Goal: Task Accomplishment & Management: Complete application form

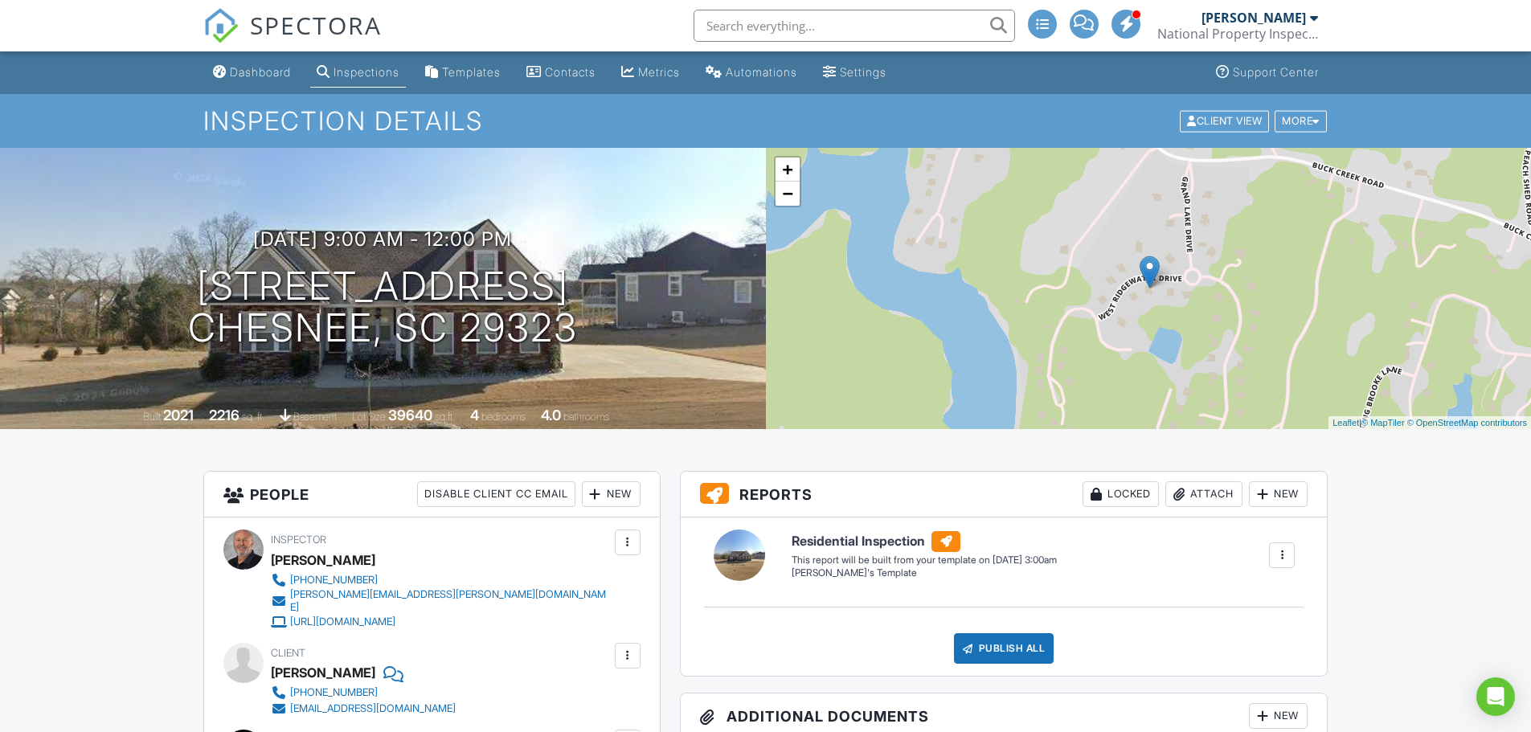
click at [266, 73] on div "Dashboard" at bounding box center [260, 72] width 61 height 14
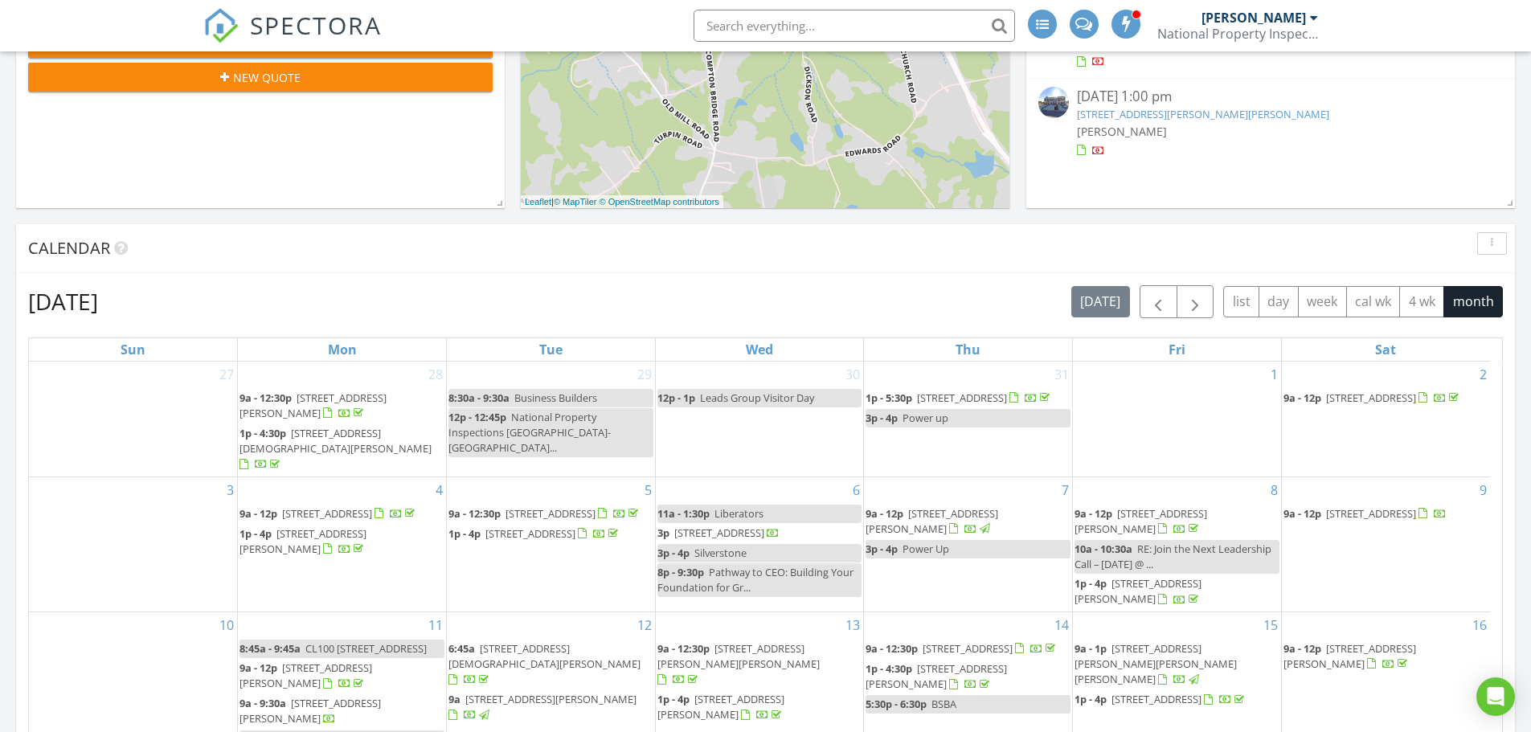
scroll to position [482, 0]
click at [1192, 300] on span "button" at bounding box center [1194, 302] width 19 height 19
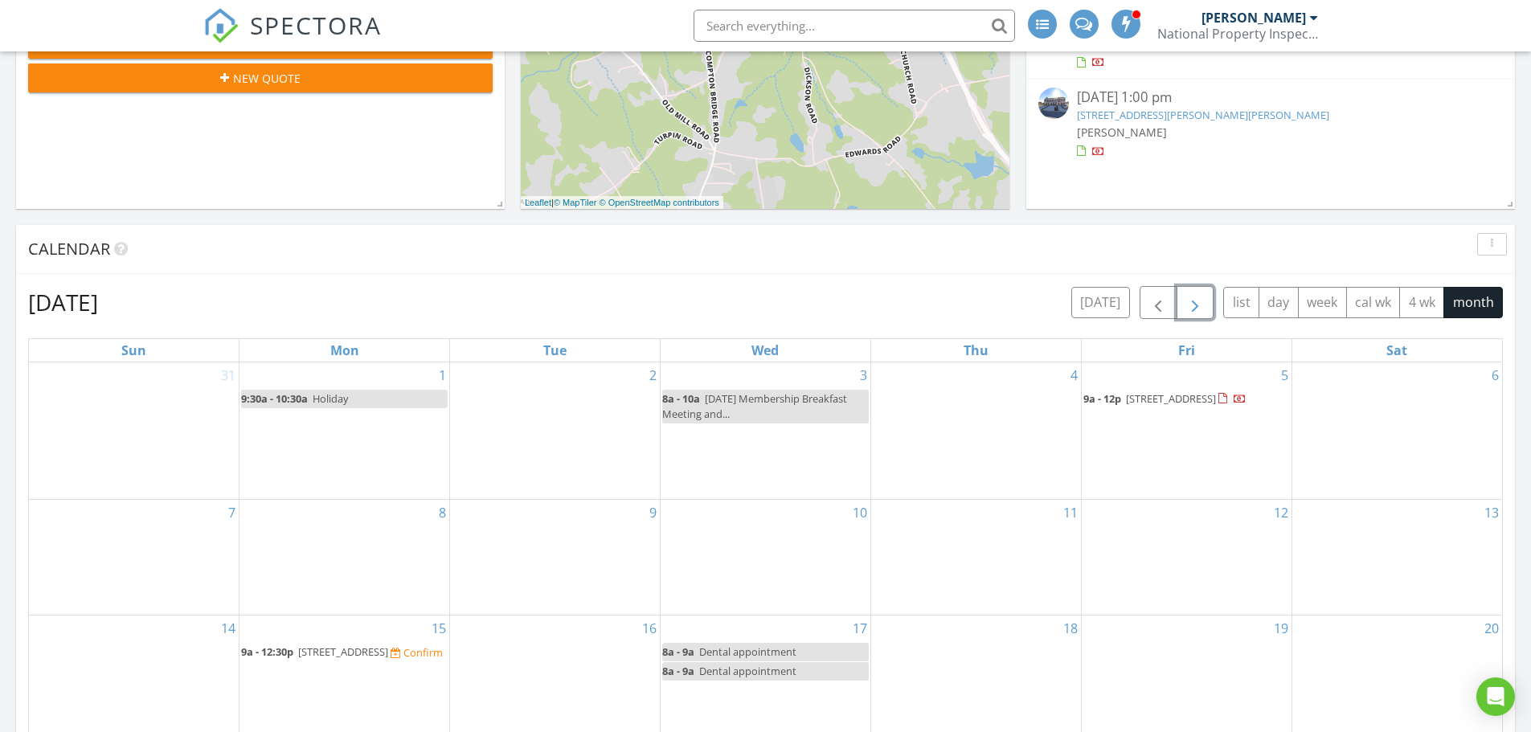
click at [552, 444] on div "2" at bounding box center [555, 430] width 210 height 137
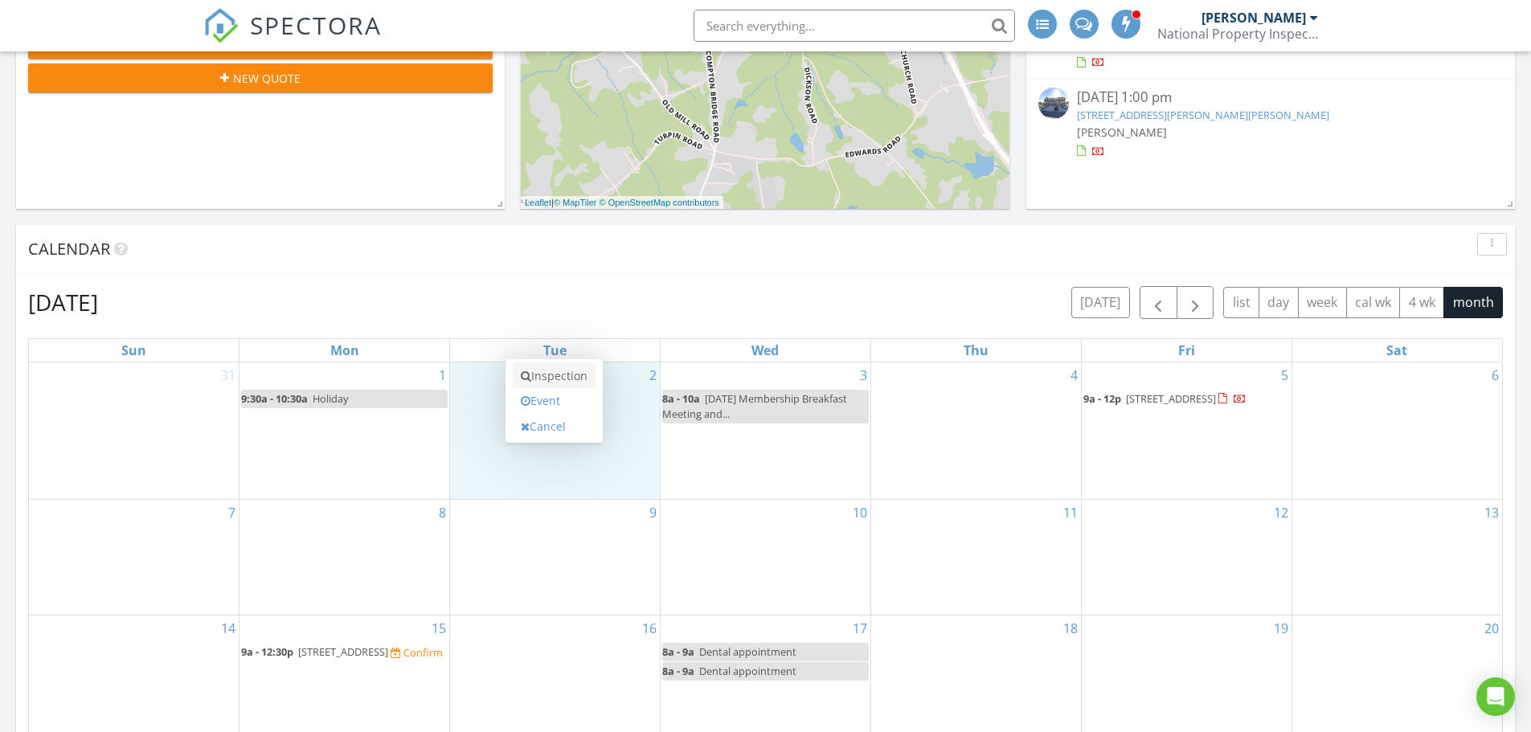
click at [561, 374] on link "Inspection" at bounding box center [554, 376] width 83 height 26
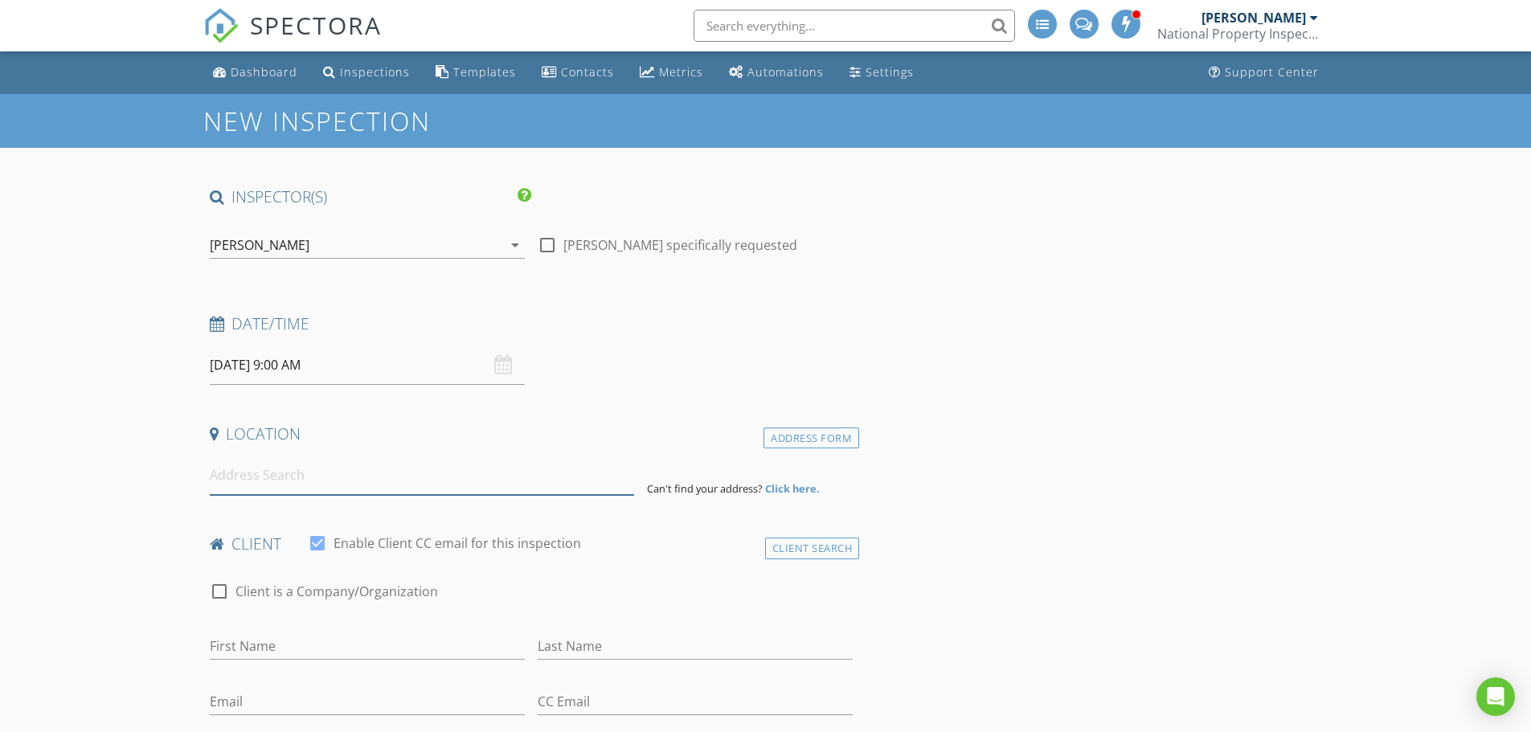
click at [272, 477] on input at bounding box center [422, 475] width 424 height 39
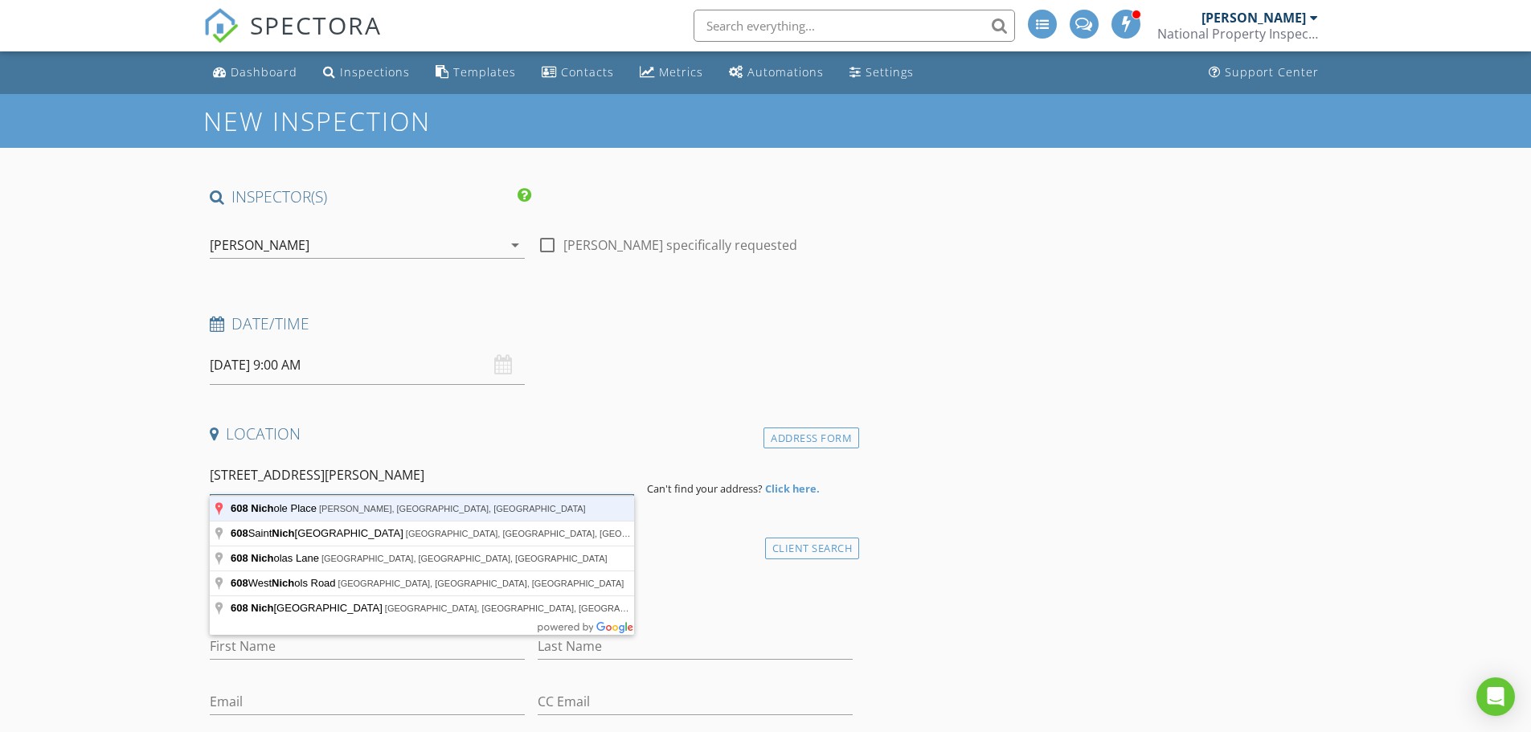
type input "608 Nichole Place, Greer, SC, USA"
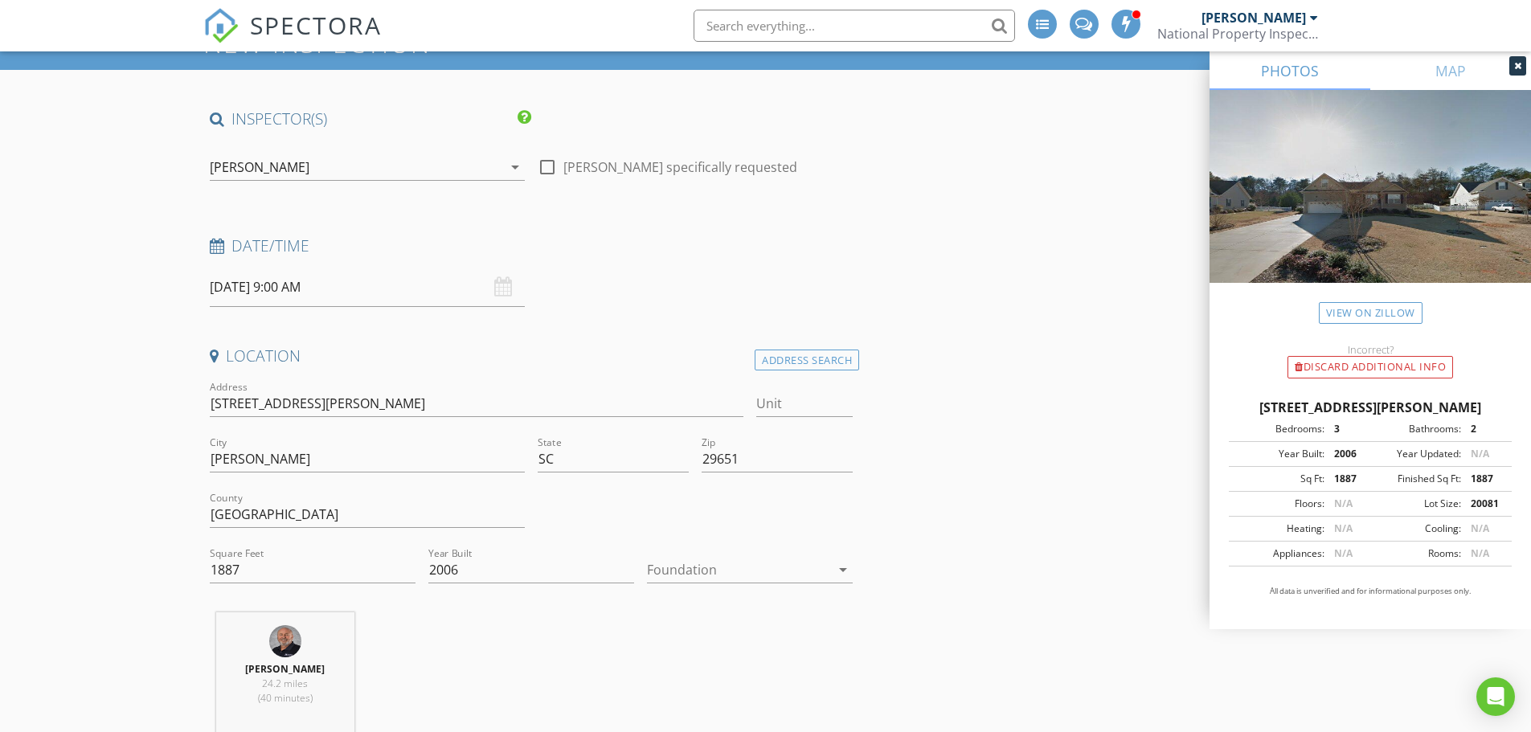
scroll to position [79, 0]
click at [704, 575] on div at bounding box center [738, 569] width 183 height 26
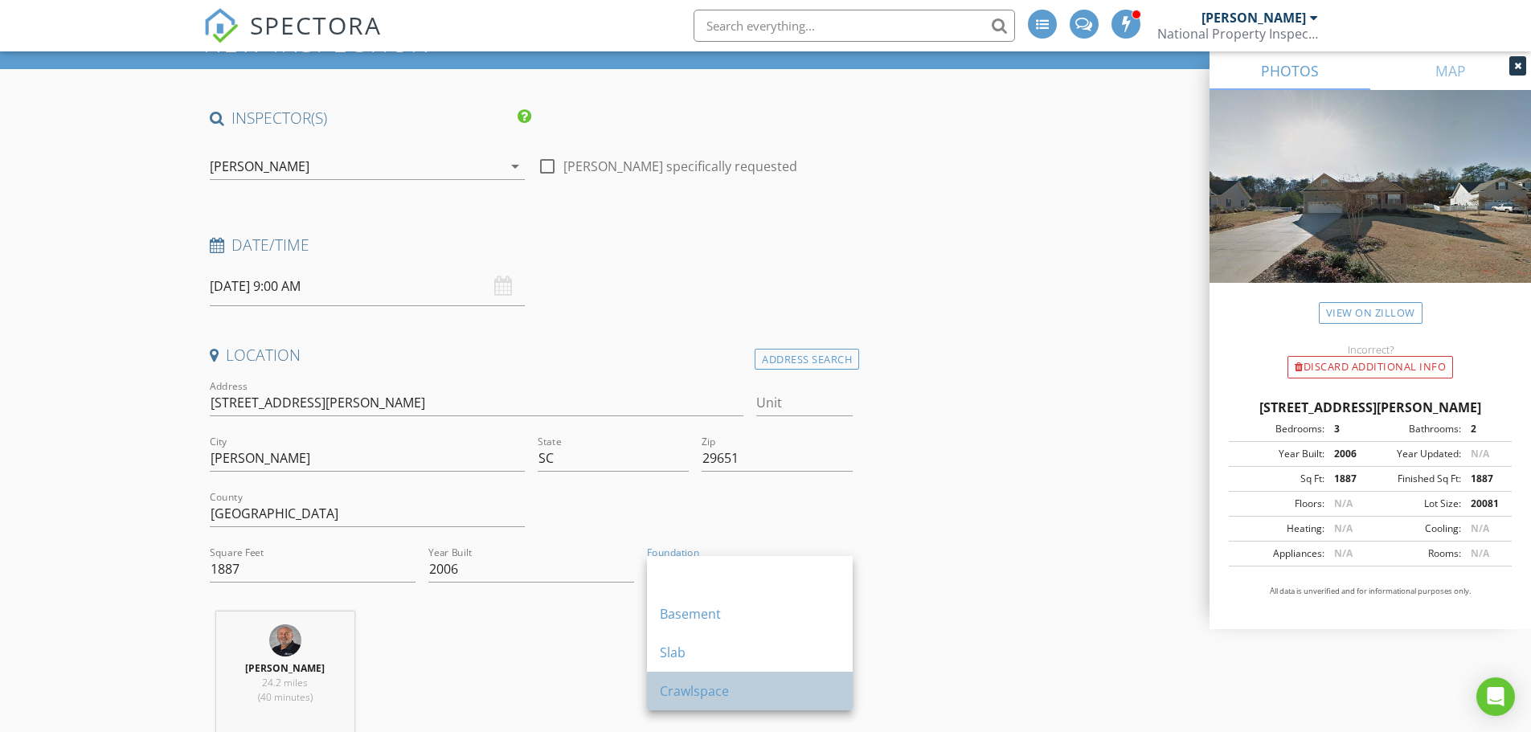
click at [678, 685] on div "Crawlspace" at bounding box center [750, 690] width 180 height 19
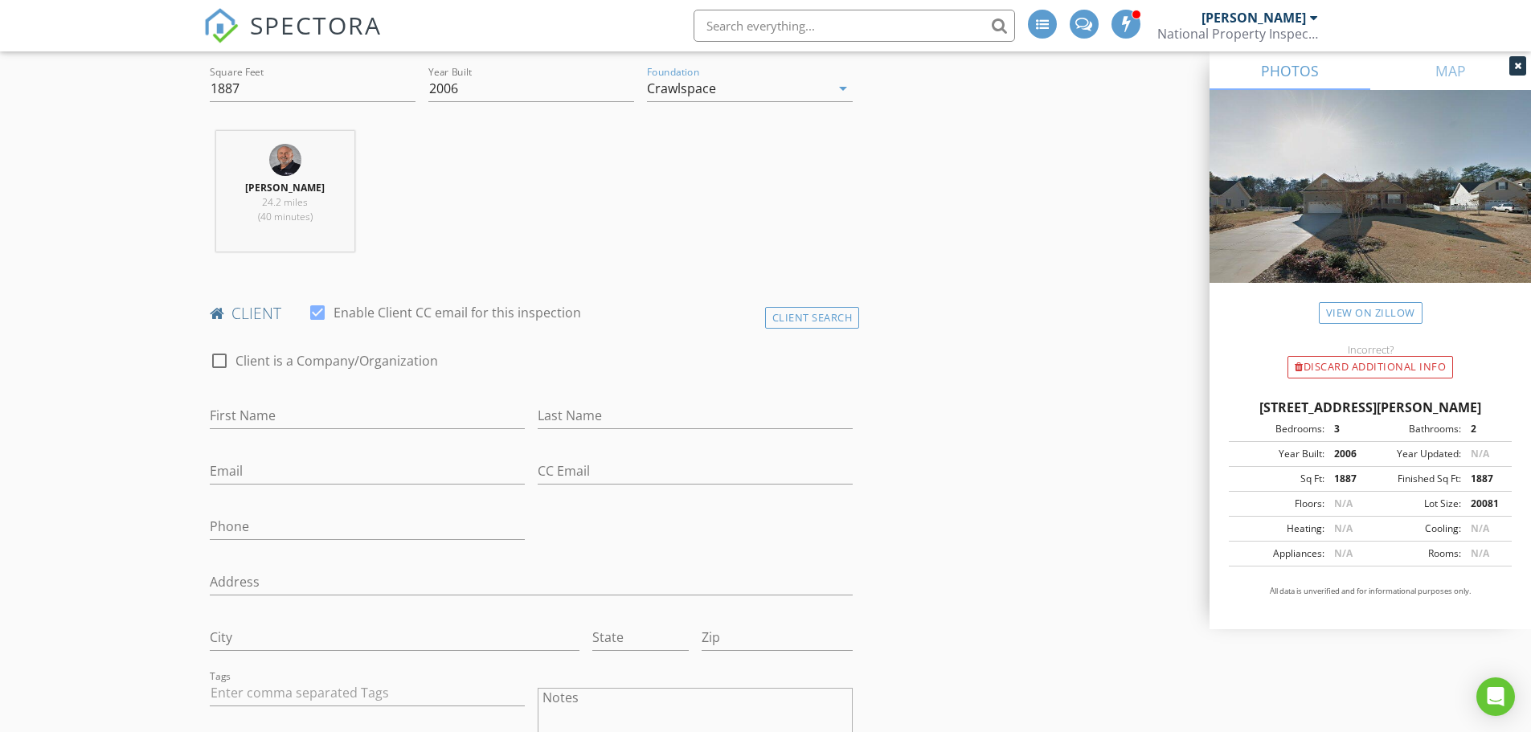
scroll to position [560, 0]
click at [263, 412] on input "First Name" at bounding box center [367, 415] width 315 height 27
type input "[PERSON_NAME]"
type input "Stork"
click at [240, 466] on input "Email" at bounding box center [367, 470] width 315 height 27
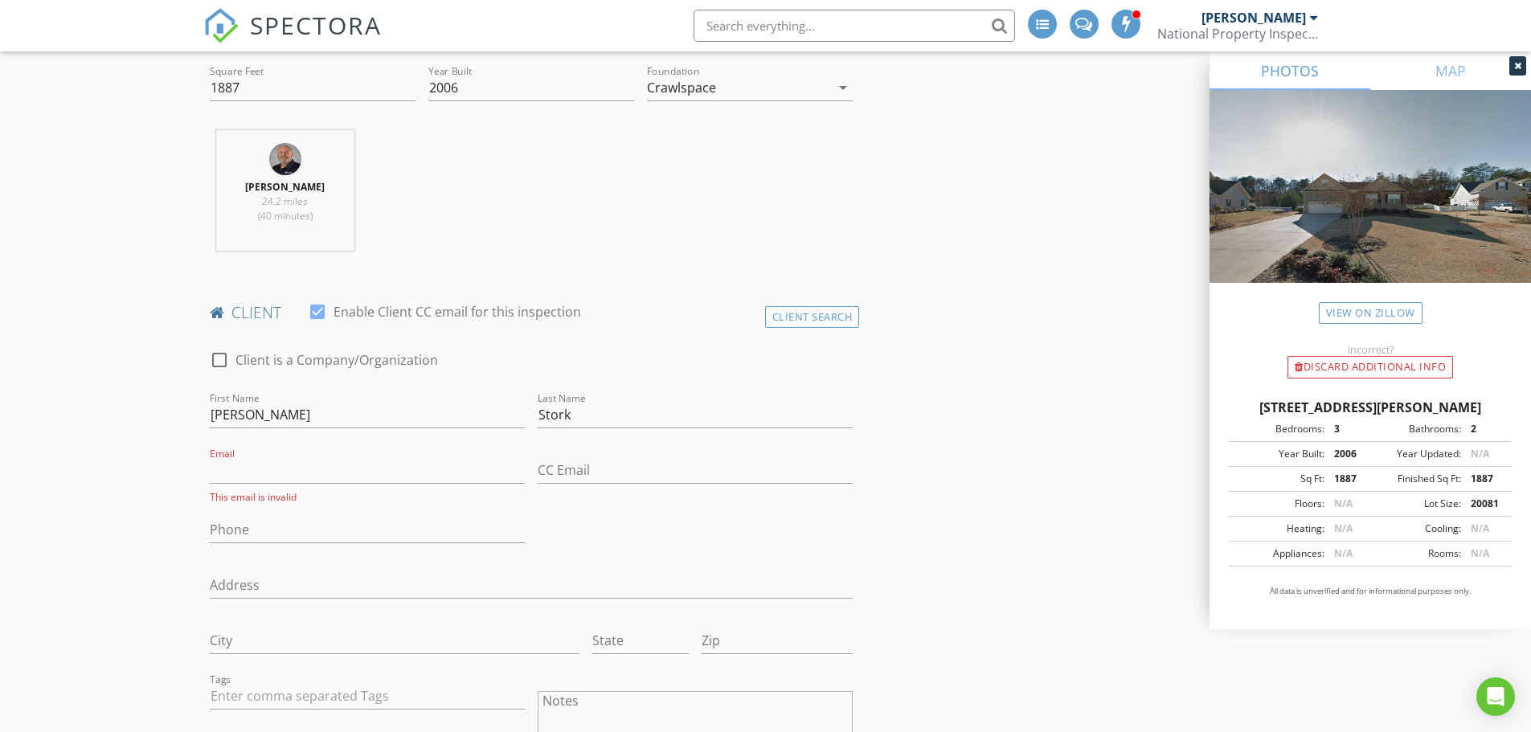
click at [321, 308] on div at bounding box center [317, 311] width 27 height 27
checkbox input "false"
click at [237, 469] on input "Email" at bounding box center [367, 470] width 315 height 27
type input "[PERSON_NAME][EMAIL_ADDRESS][PERSON_NAME][DOMAIN_NAME]"
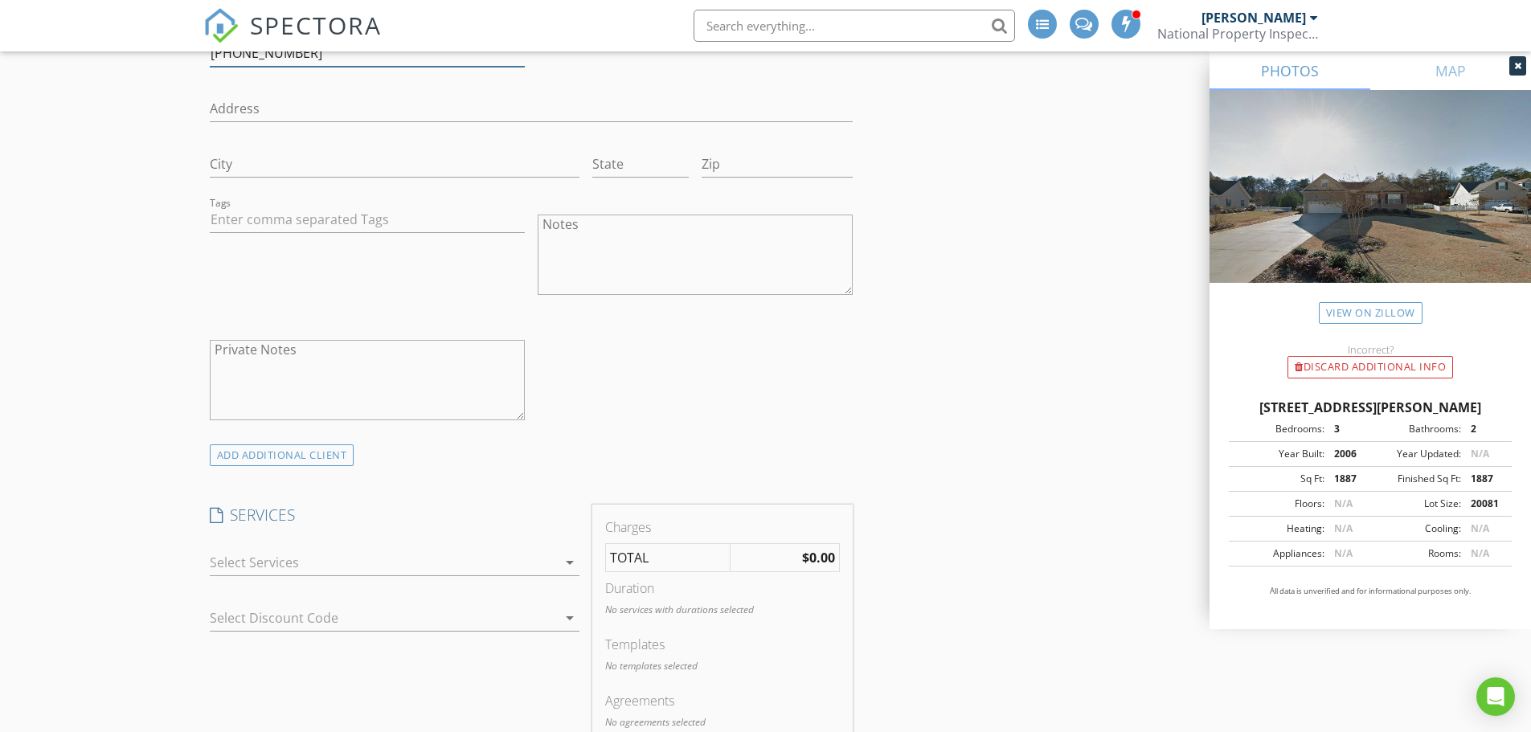
type input "[PHONE_NUMBER]"
click at [315, 554] on div at bounding box center [383, 563] width 347 height 26
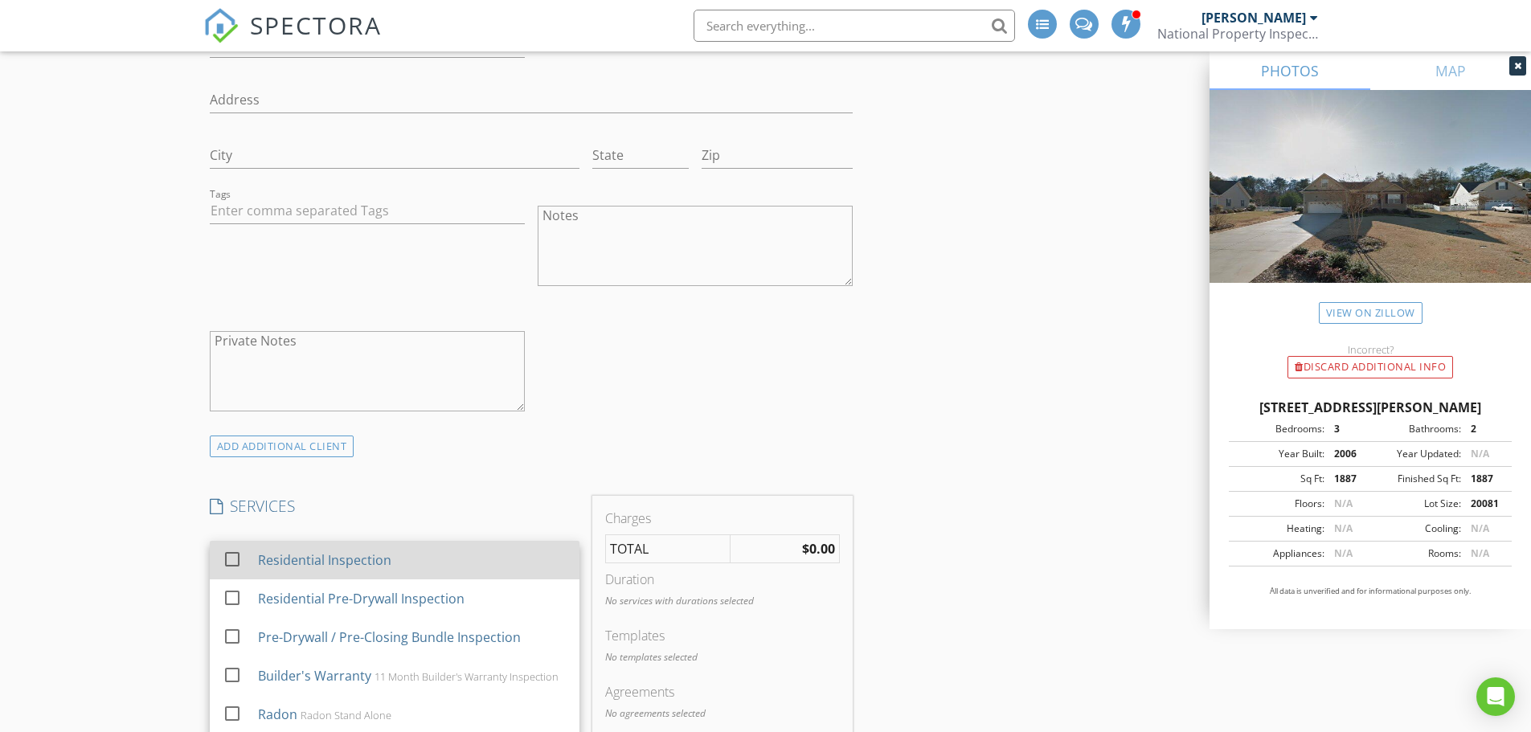
scroll to position [1042, 0]
click at [273, 558] on div "Residential Inspection" at bounding box center [323, 559] width 133 height 19
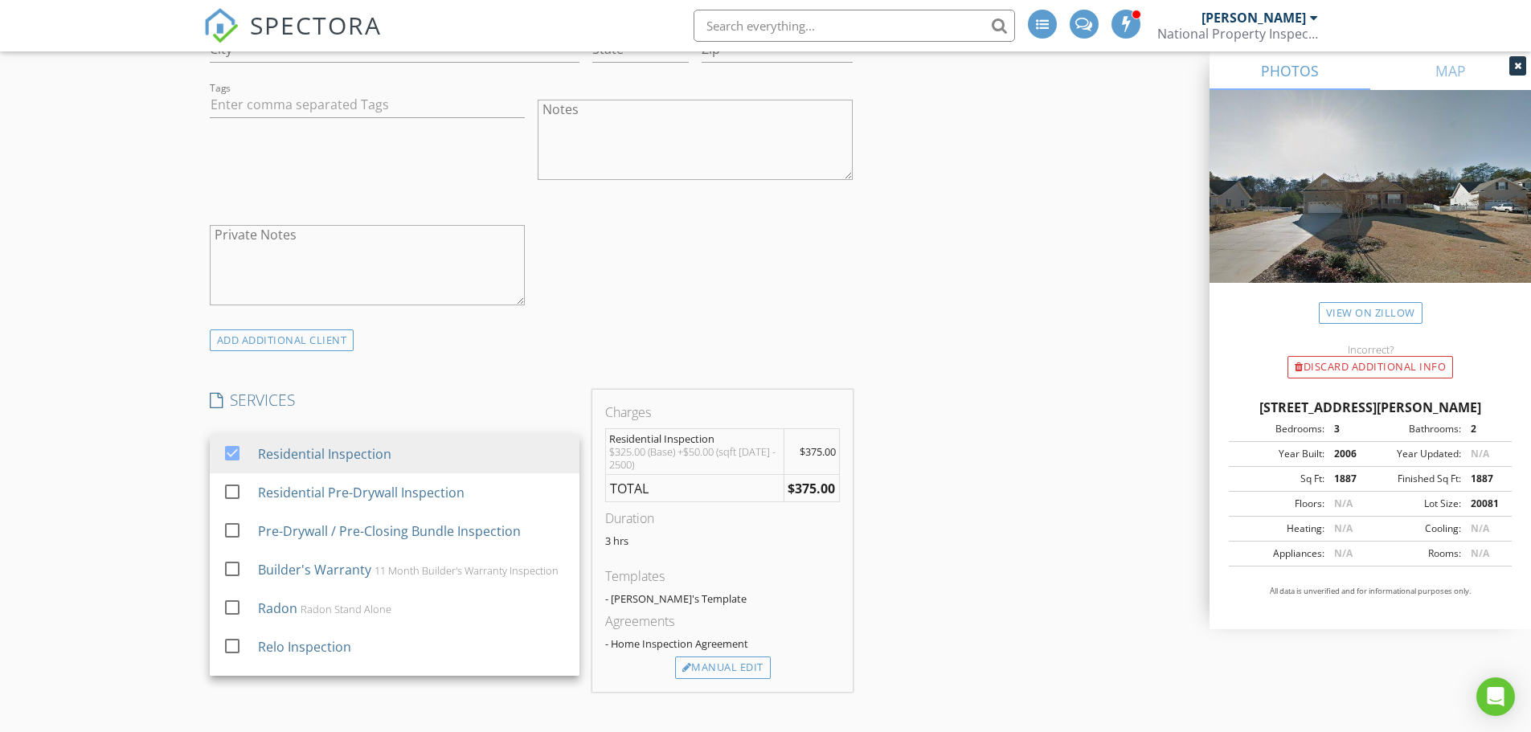
click at [108, 462] on div "New Inspection INSPECTOR(S) check_box Mike Lancaster PRIMARY Mike Lancaster arr…" at bounding box center [765, 684] width 1531 height 3475
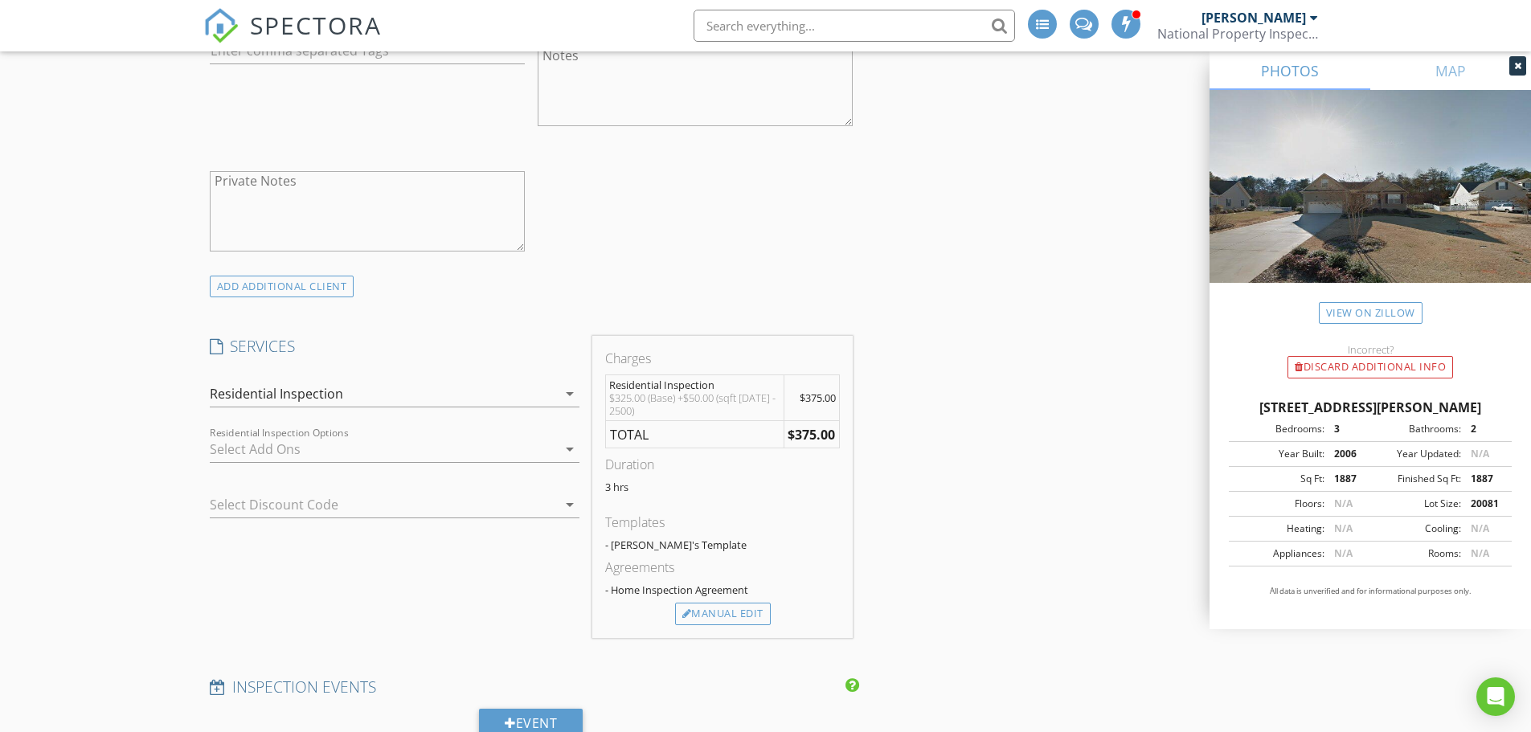
click at [268, 447] on div at bounding box center [383, 449] width 347 height 26
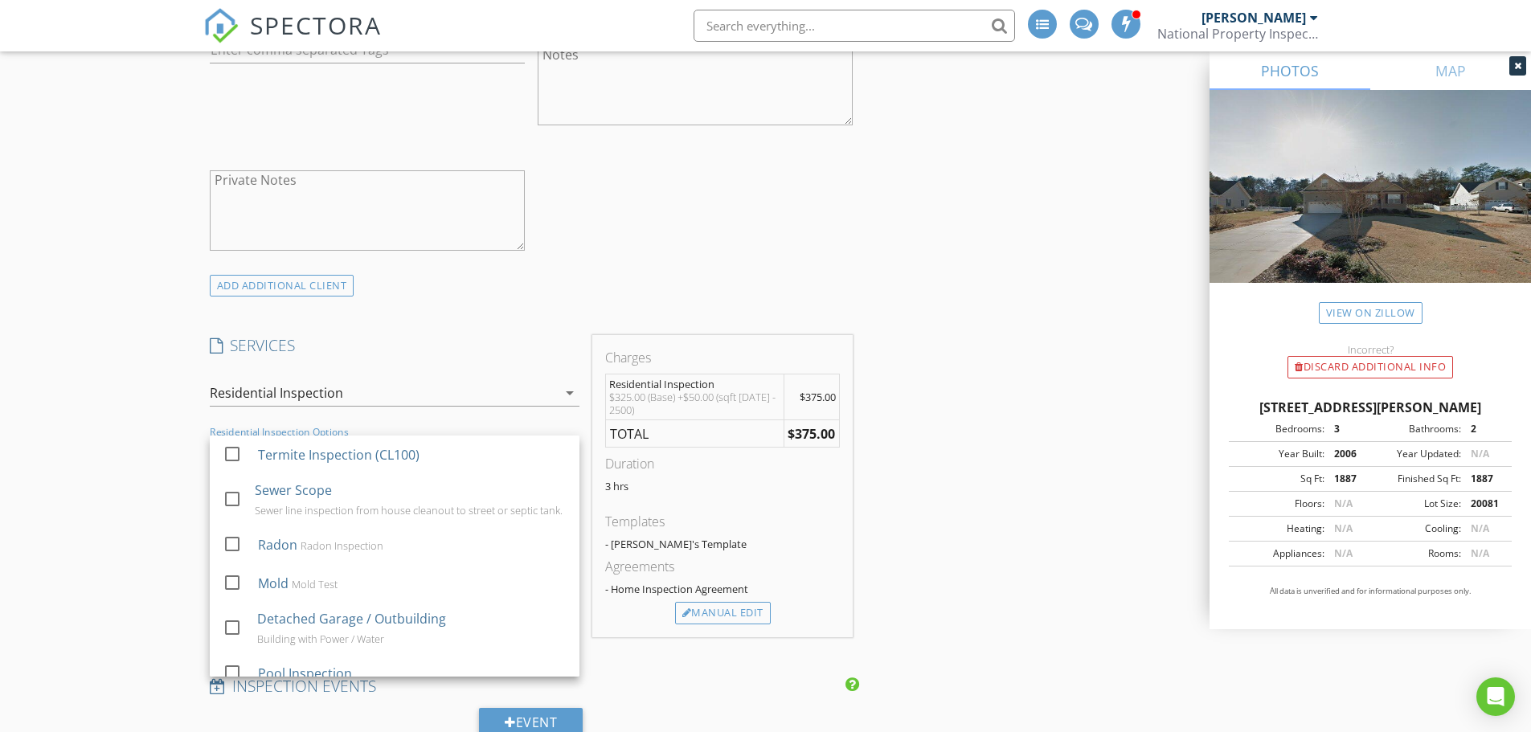
scroll to position [1203, 0]
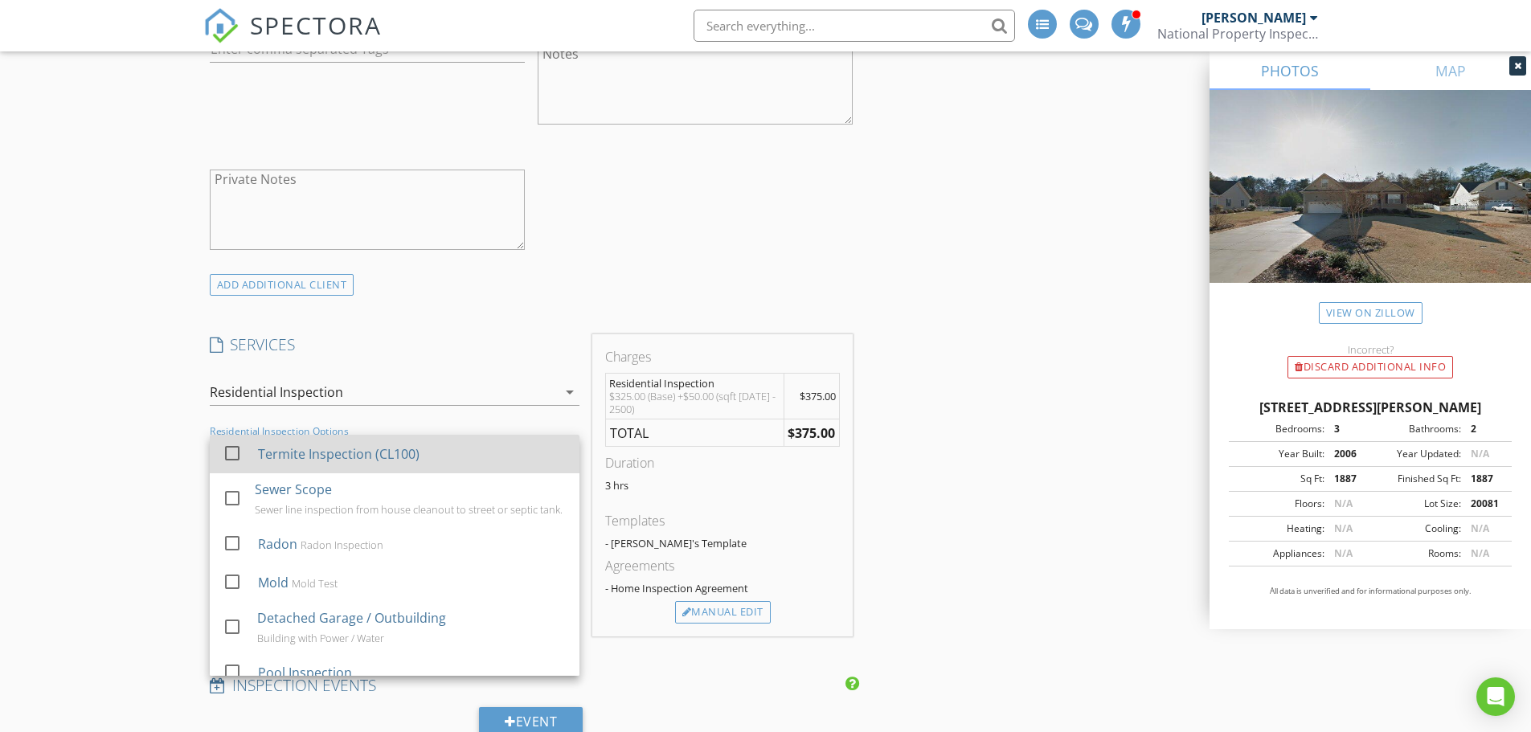
click at [268, 453] on div "Termite Inspection (CL100)" at bounding box center [338, 453] width 162 height 19
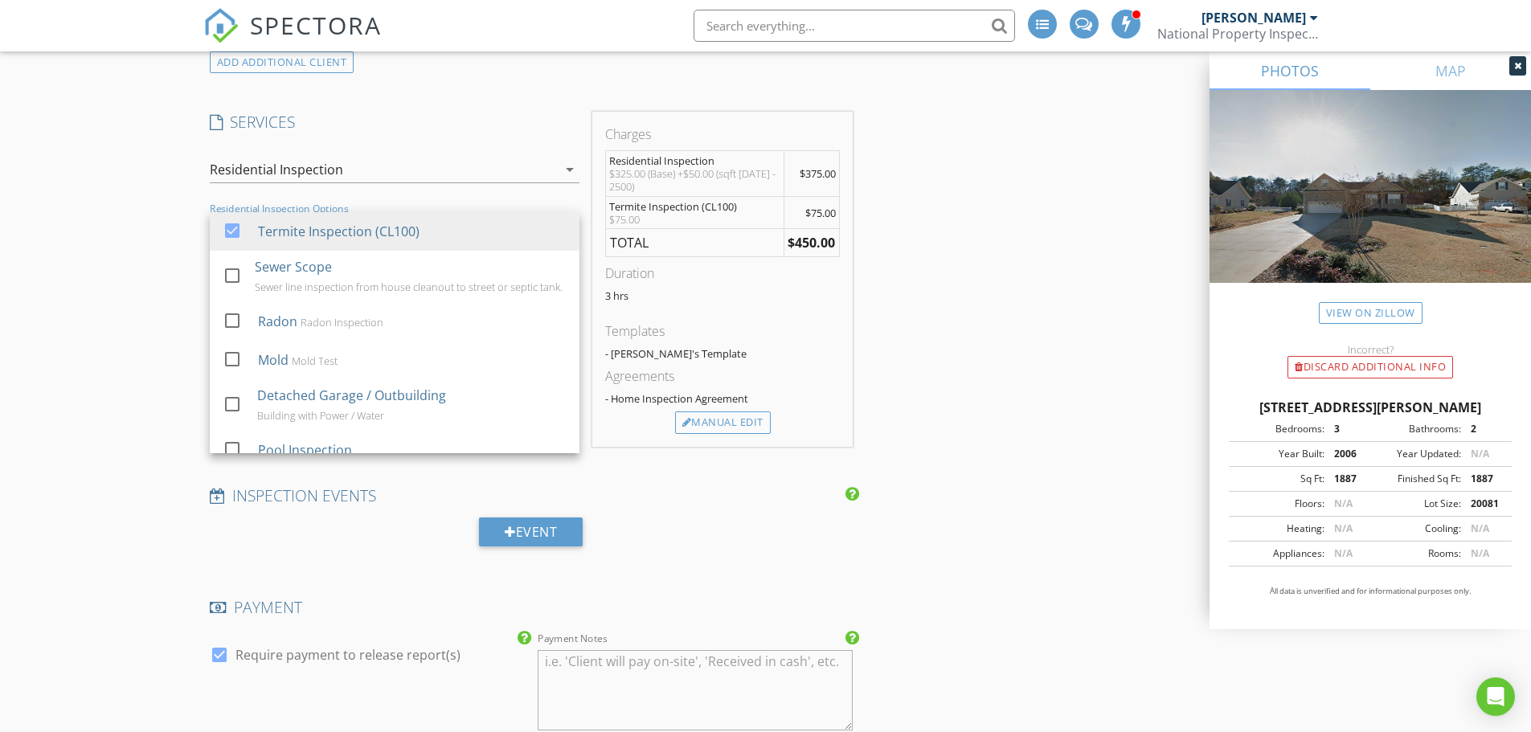
click at [126, 432] on div "New Inspection INSPECTOR(S) check_box Mike Lancaster PRIMARY Mike Lancaster arr…" at bounding box center [765, 421] width 1531 height 3507
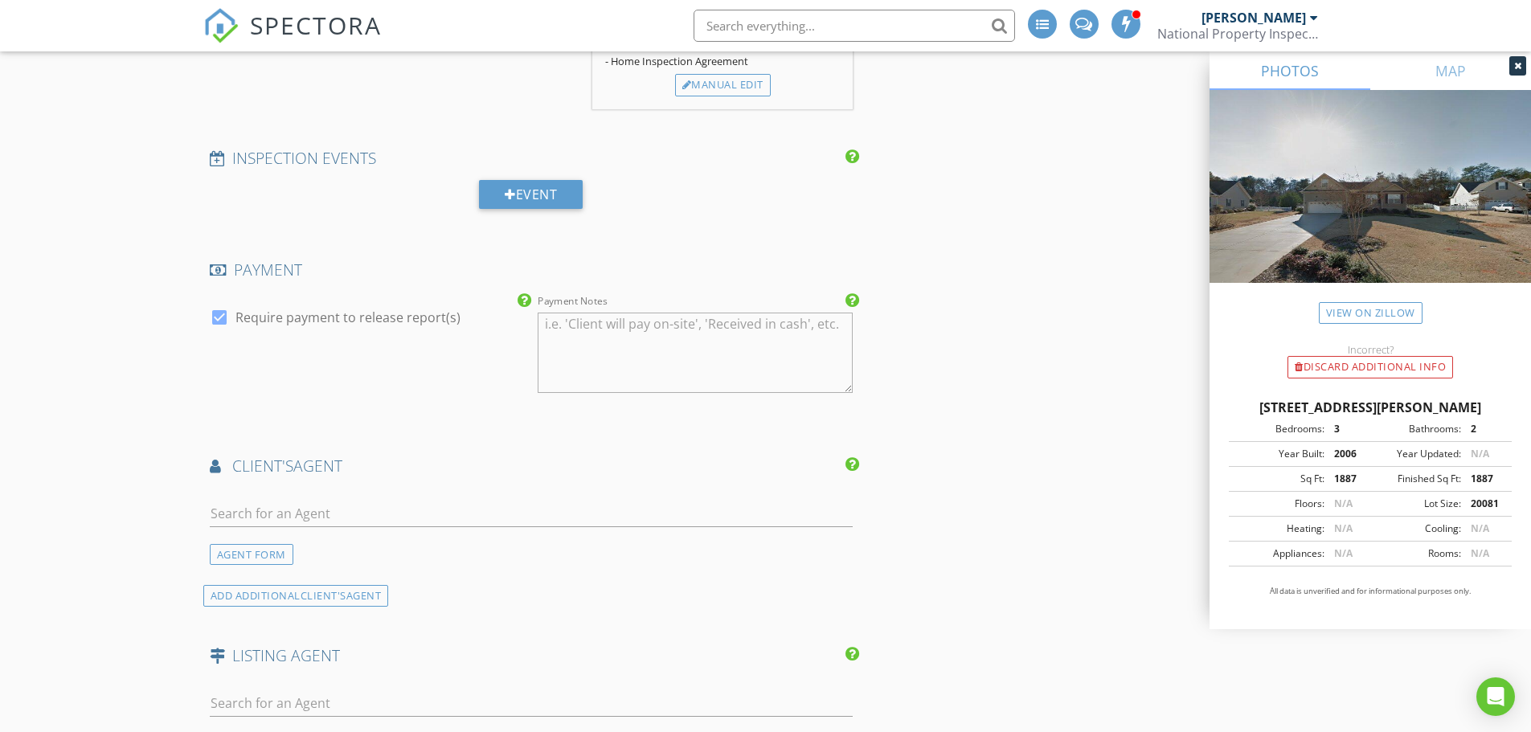
scroll to position [1764, 0]
click at [227, 513] on input "text" at bounding box center [532, 513] width 644 height 27
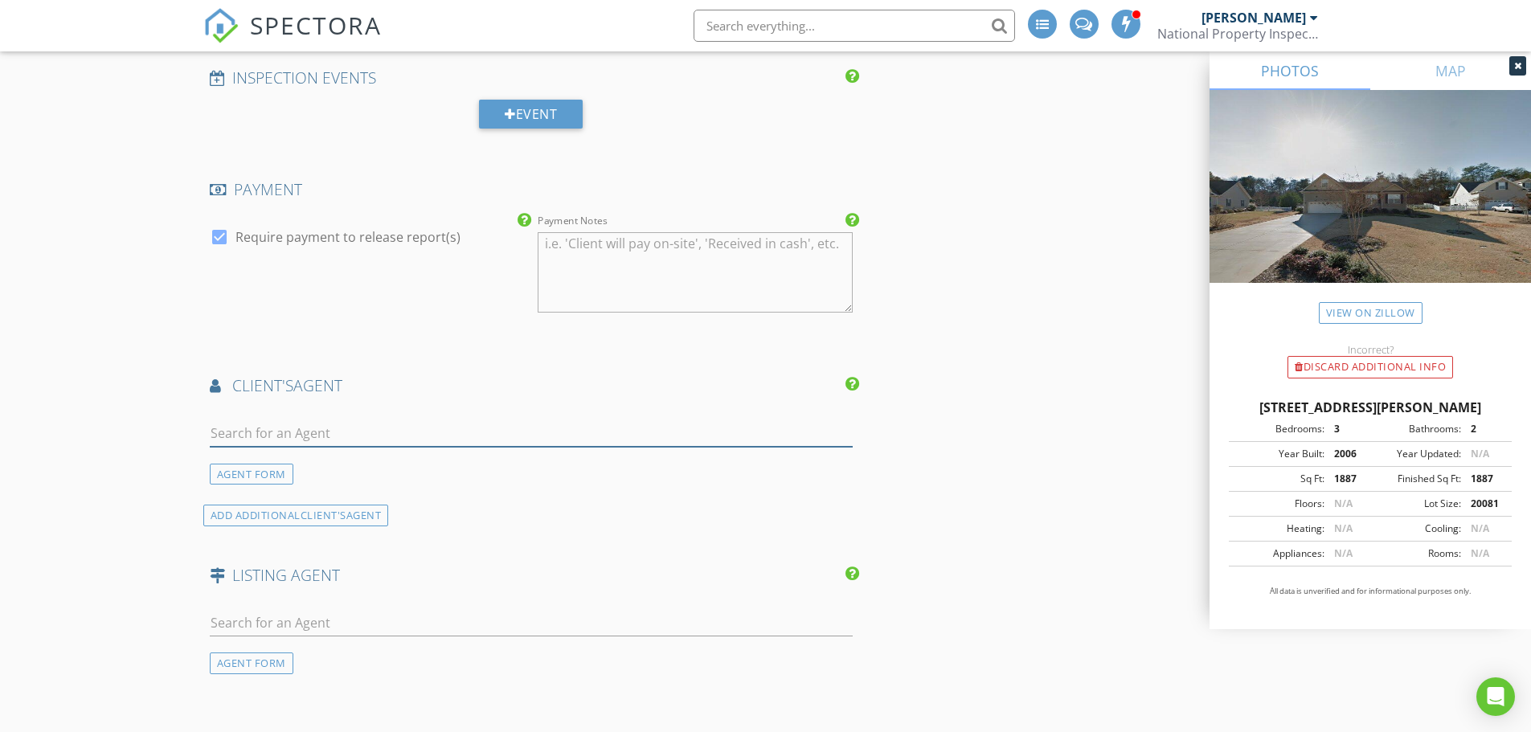
scroll to position [1844, 0]
click at [225, 432] on input "text" at bounding box center [532, 432] width 644 height 27
click at [223, 433] on input "text" at bounding box center [532, 432] width 644 height 27
type input "kell"
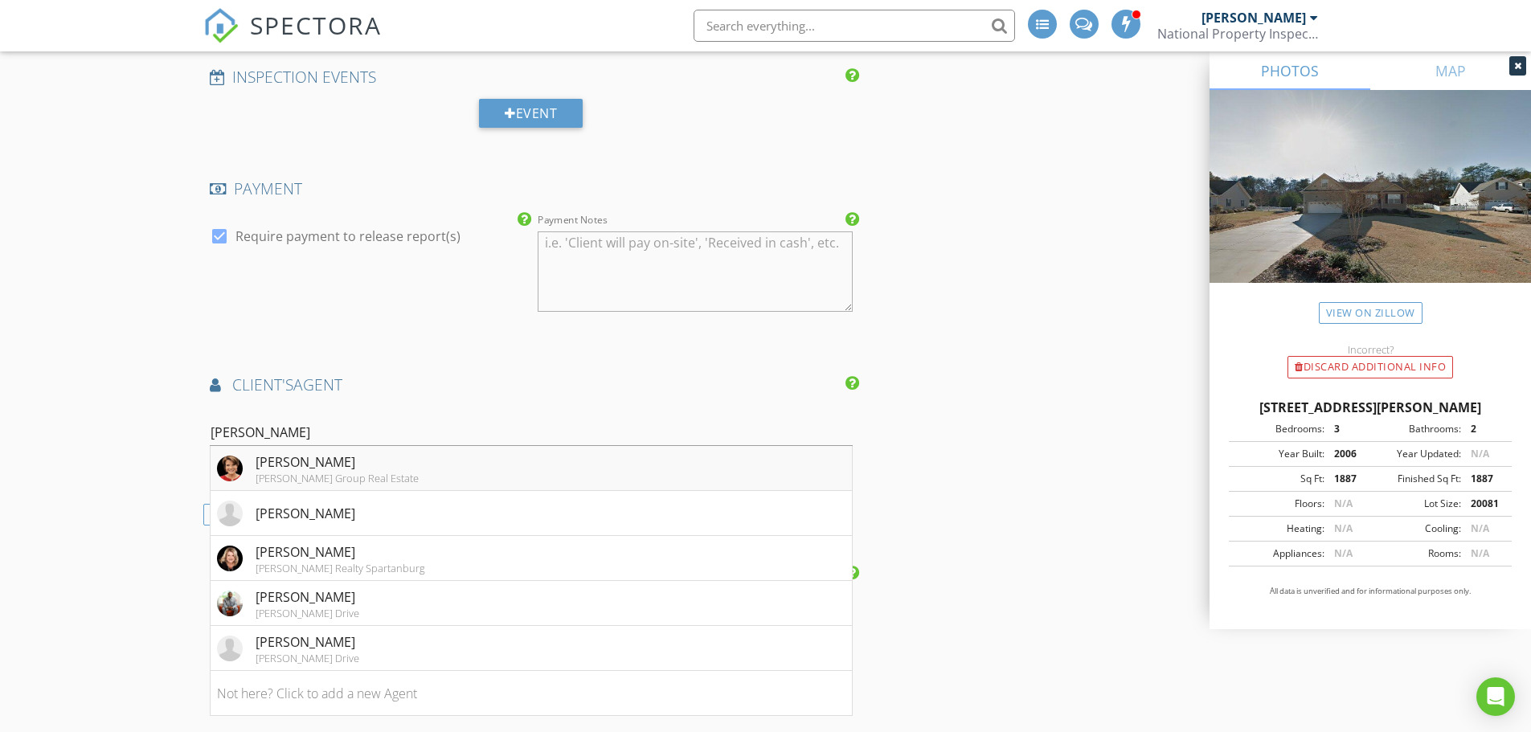
click at [303, 465] on div "[PERSON_NAME]" at bounding box center [337, 461] width 163 height 19
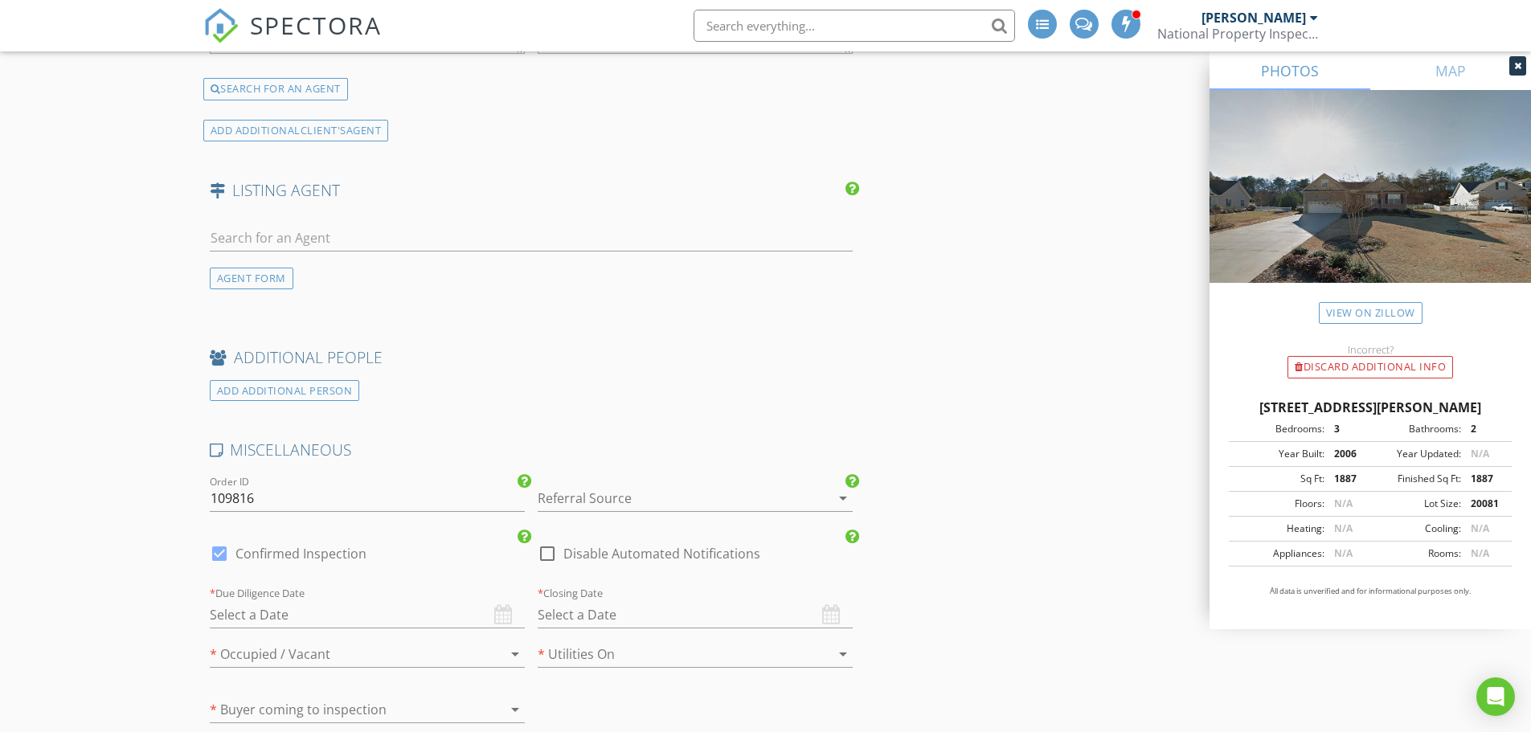
scroll to position [2645, 0]
click at [643, 498] on div at bounding box center [673, 498] width 270 height 26
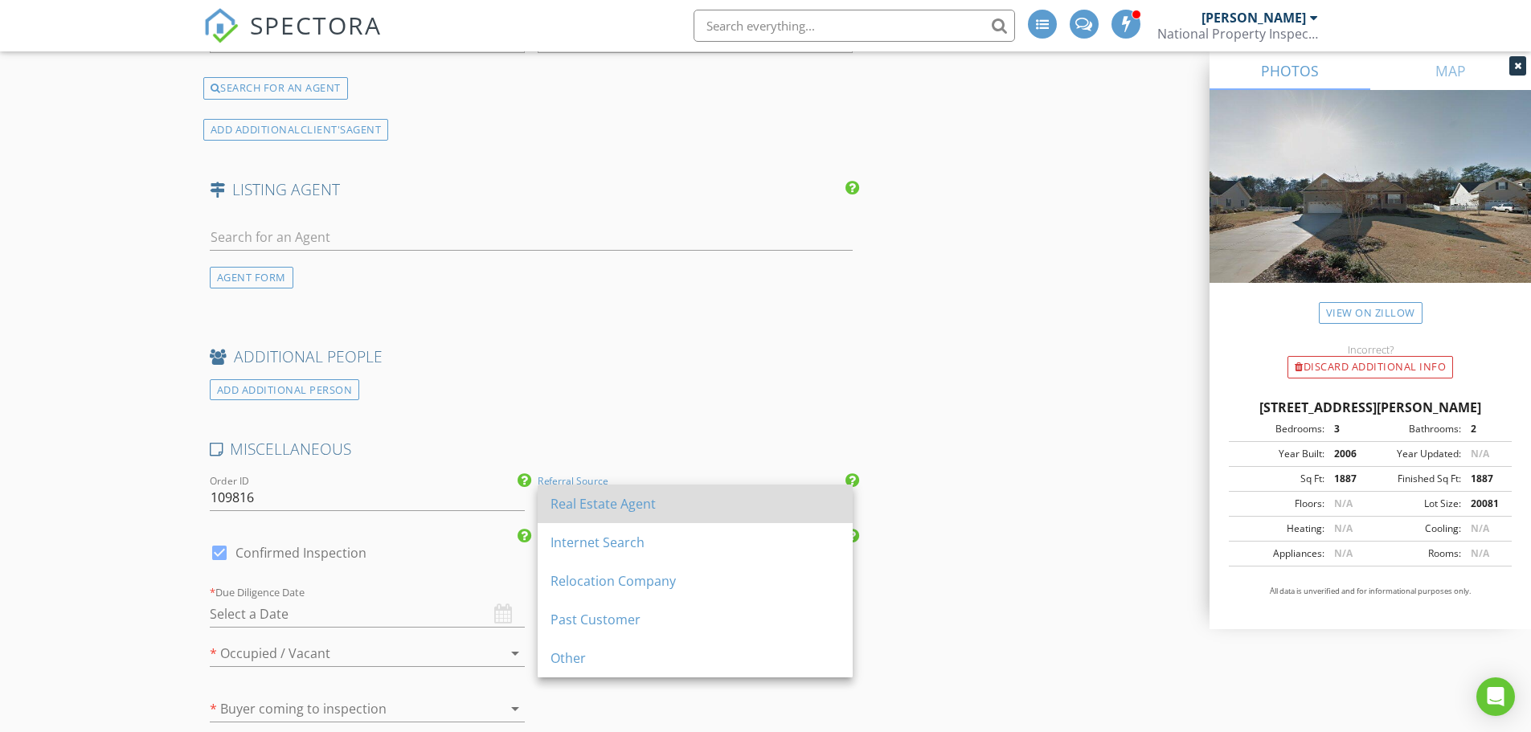
click at [632, 503] on div "Real Estate Agent" at bounding box center [694, 503] width 289 height 19
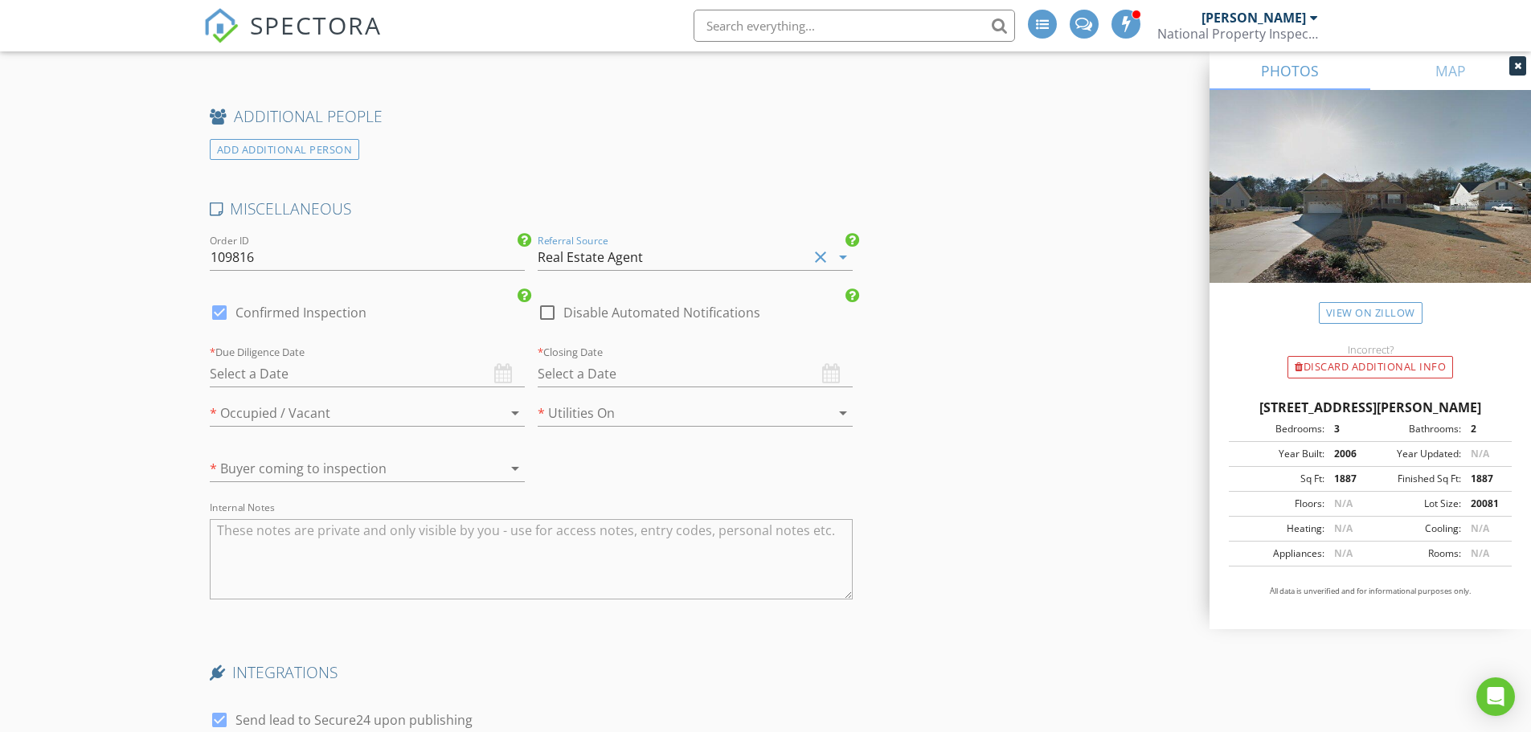
scroll to position [2886, 0]
click at [653, 416] on div at bounding box center [673, 412] width 270 height 26
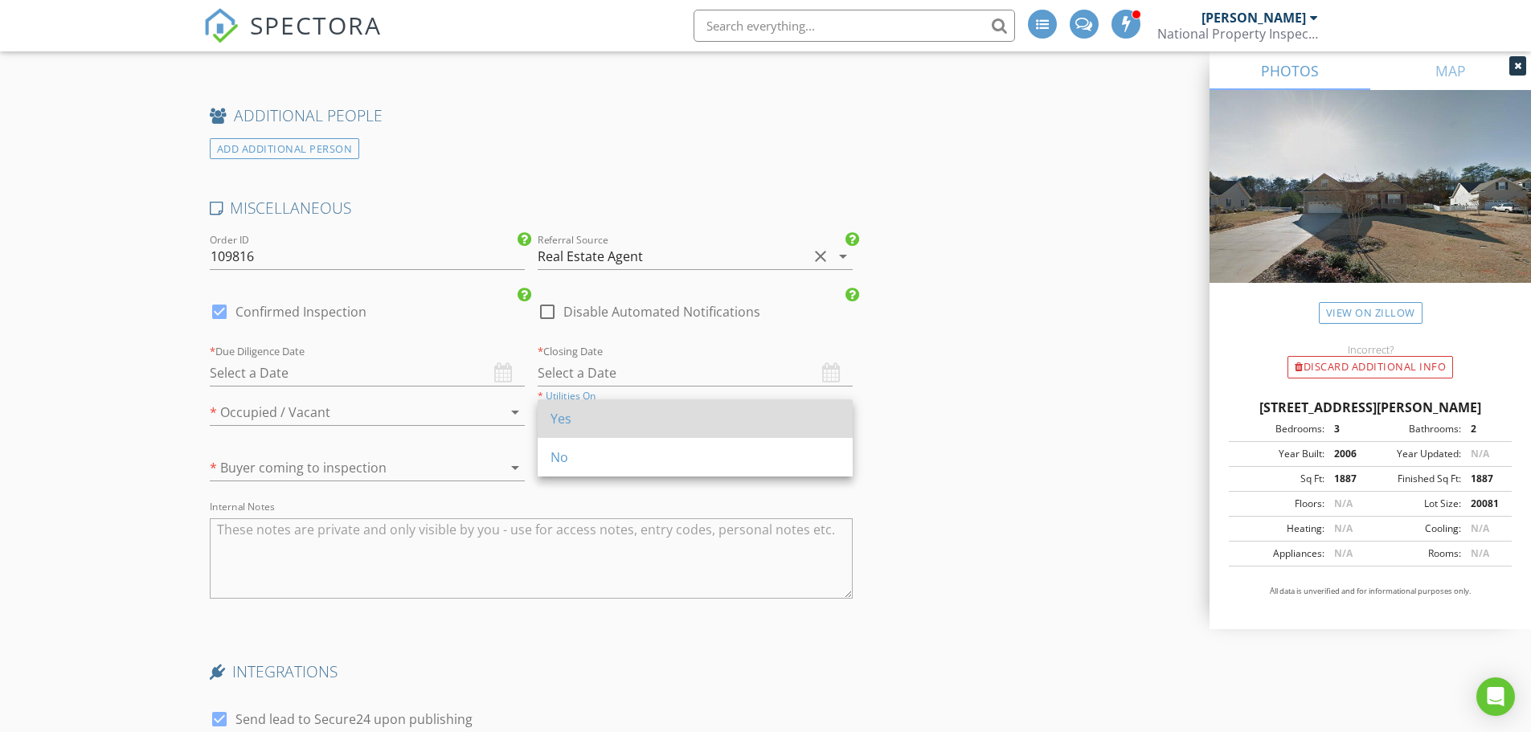
click at [575, 411] on div "Yes" at bounding box center [694, 418] width 289 height 19
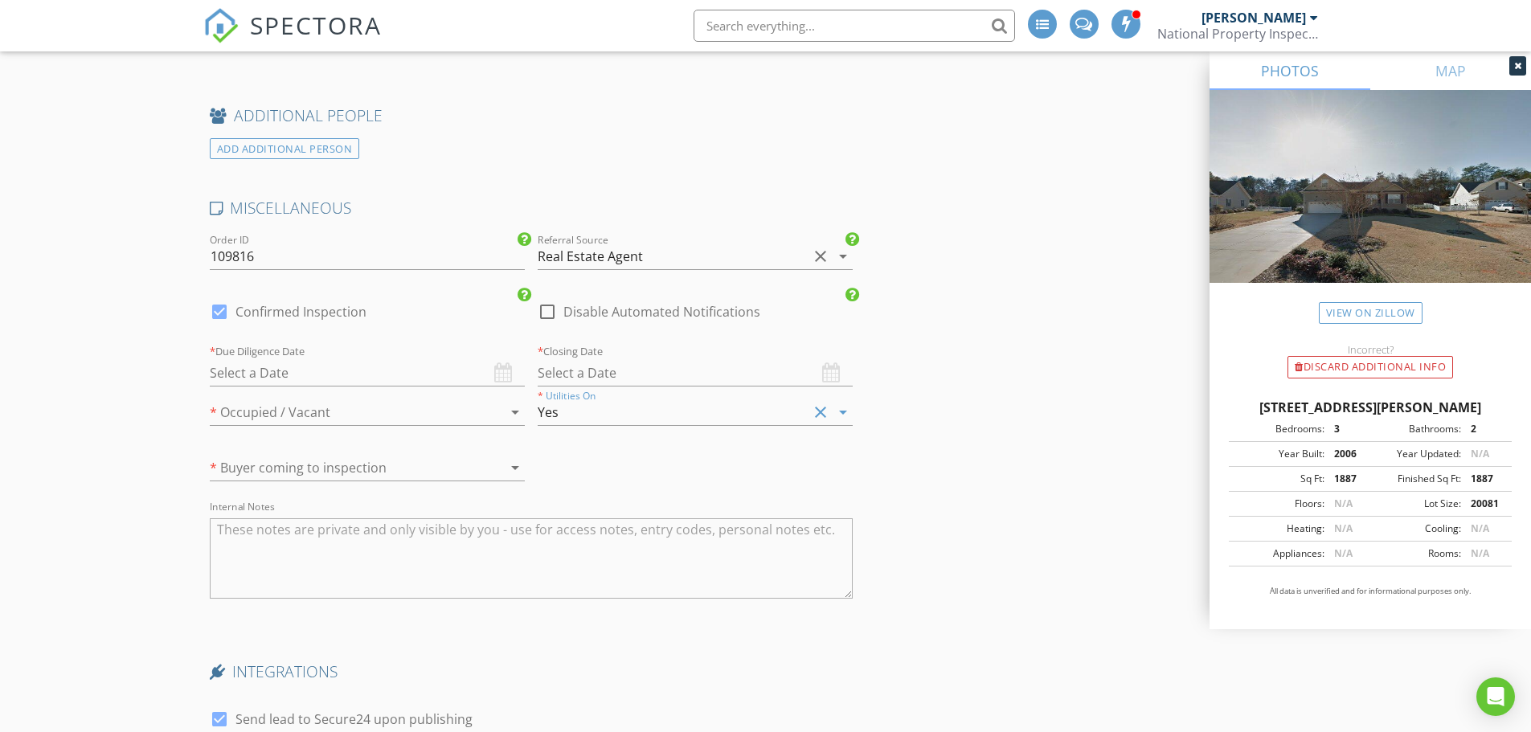
click at [287, 413] on div at bounding box center [345, 412] width 270 height 26
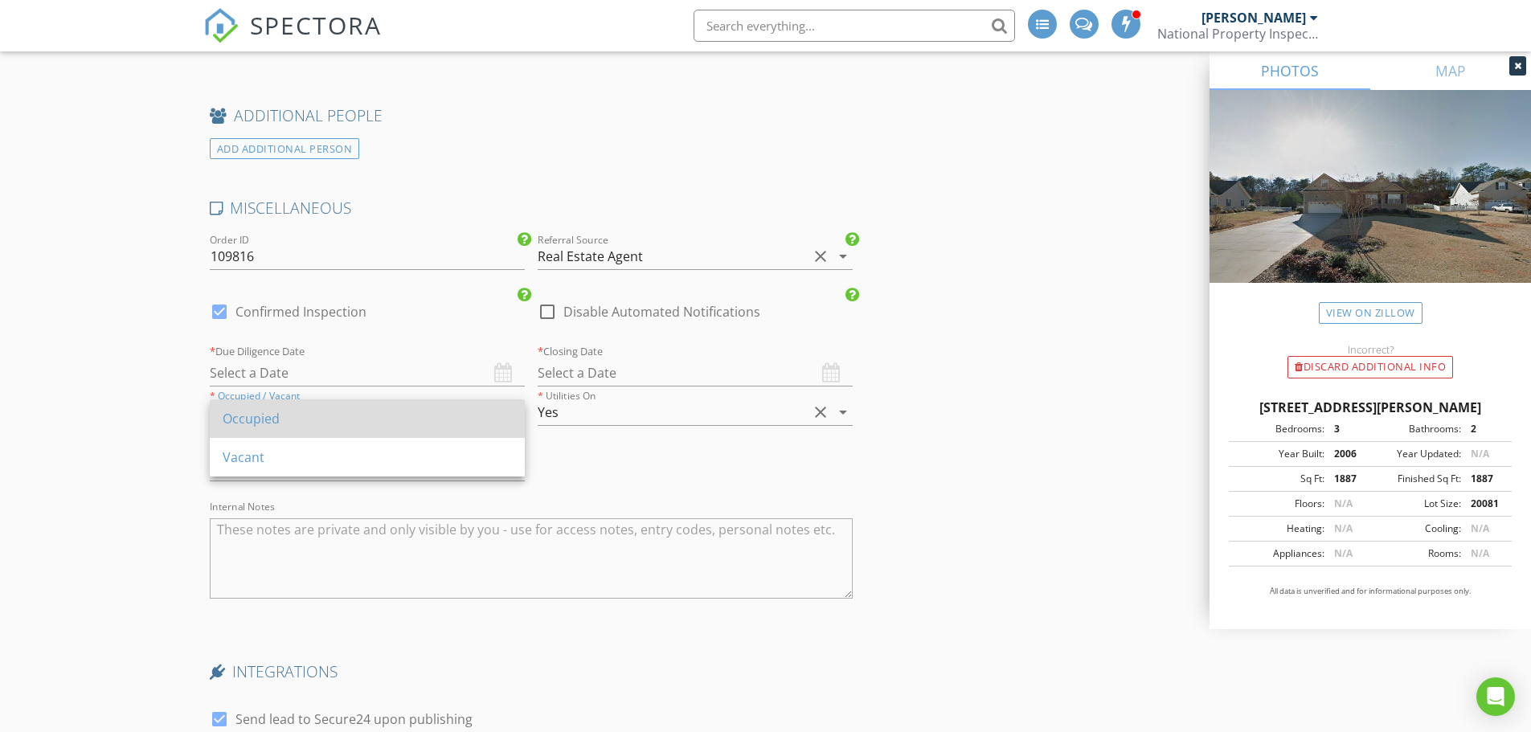
click at [288, 415] on div "Occupied" at bounding box center [367, 418] width 289 height 19
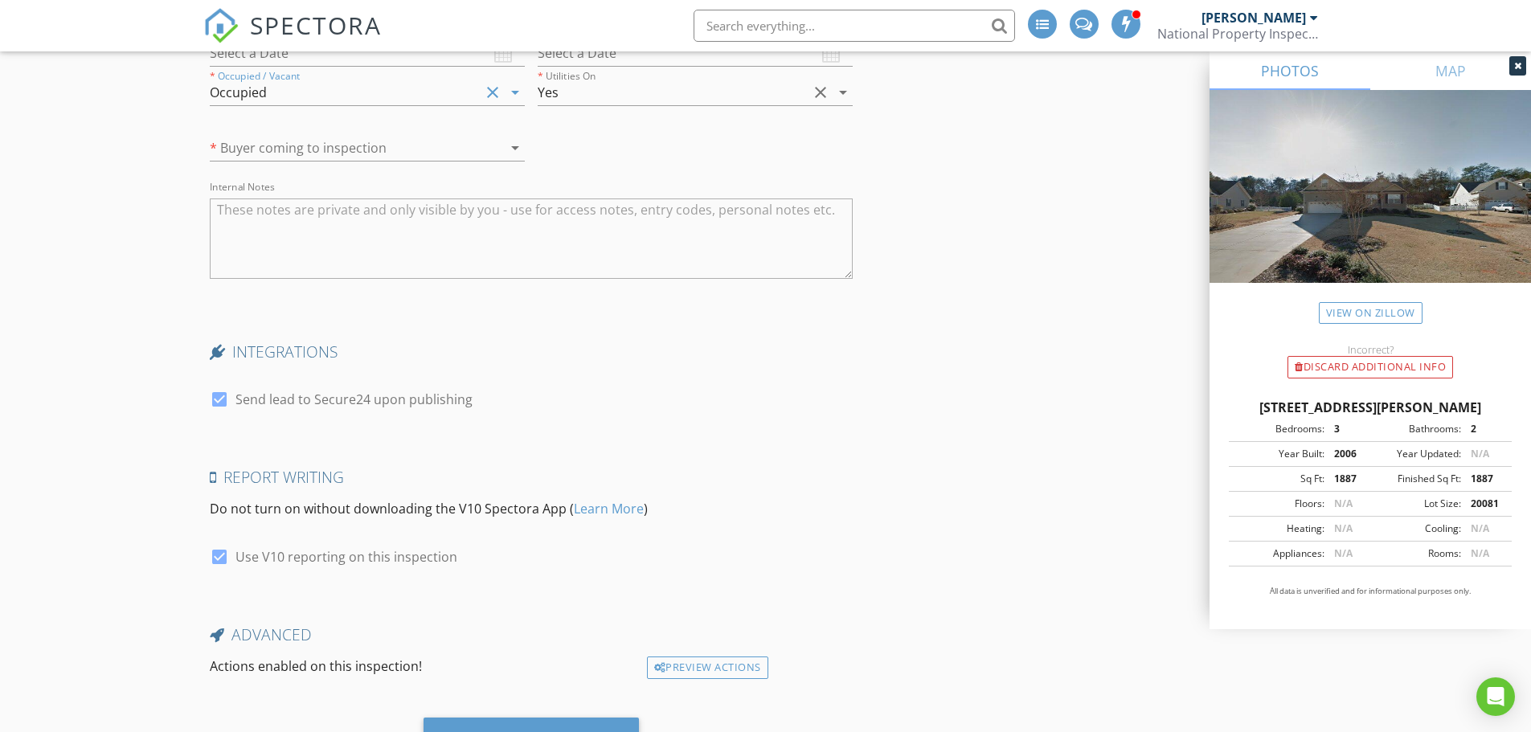
click at [223, 401] on div at bounding box center [219, 399] width 27 height 27
checkbox input "false"
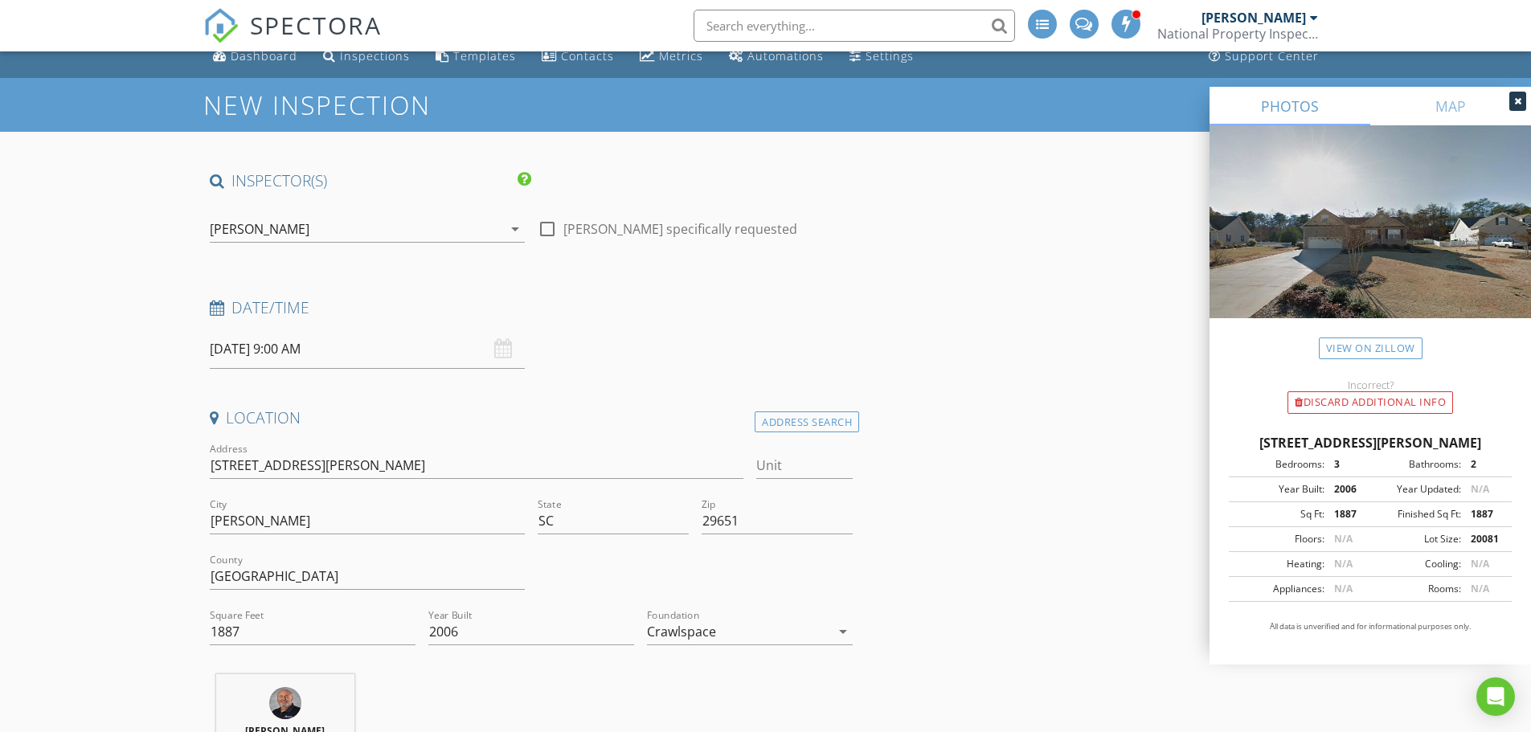
scroll to position [0, 0]
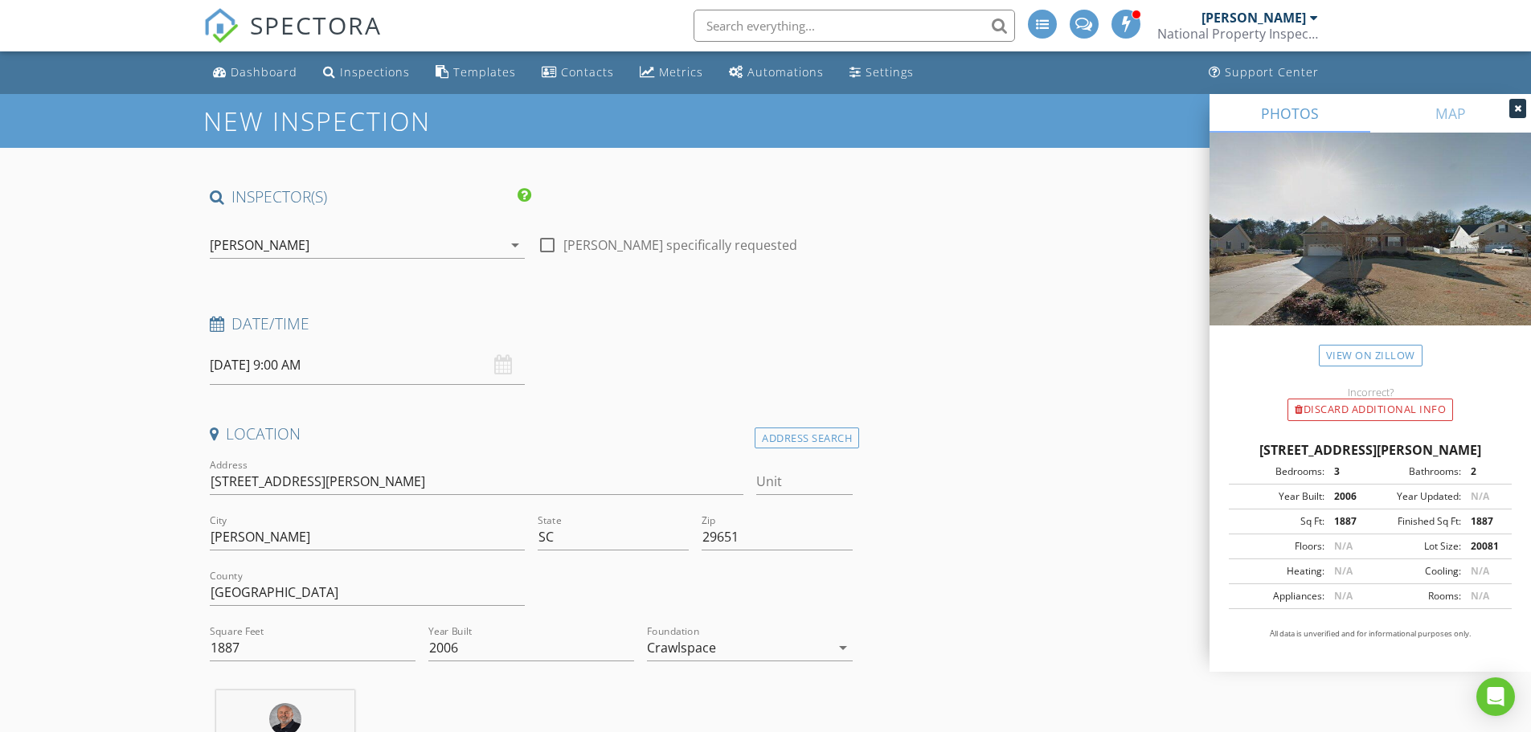
click at [284, 362] on input "09/02/2025 9:00 AM" at bounding box center [367, 365] width 315 height 39
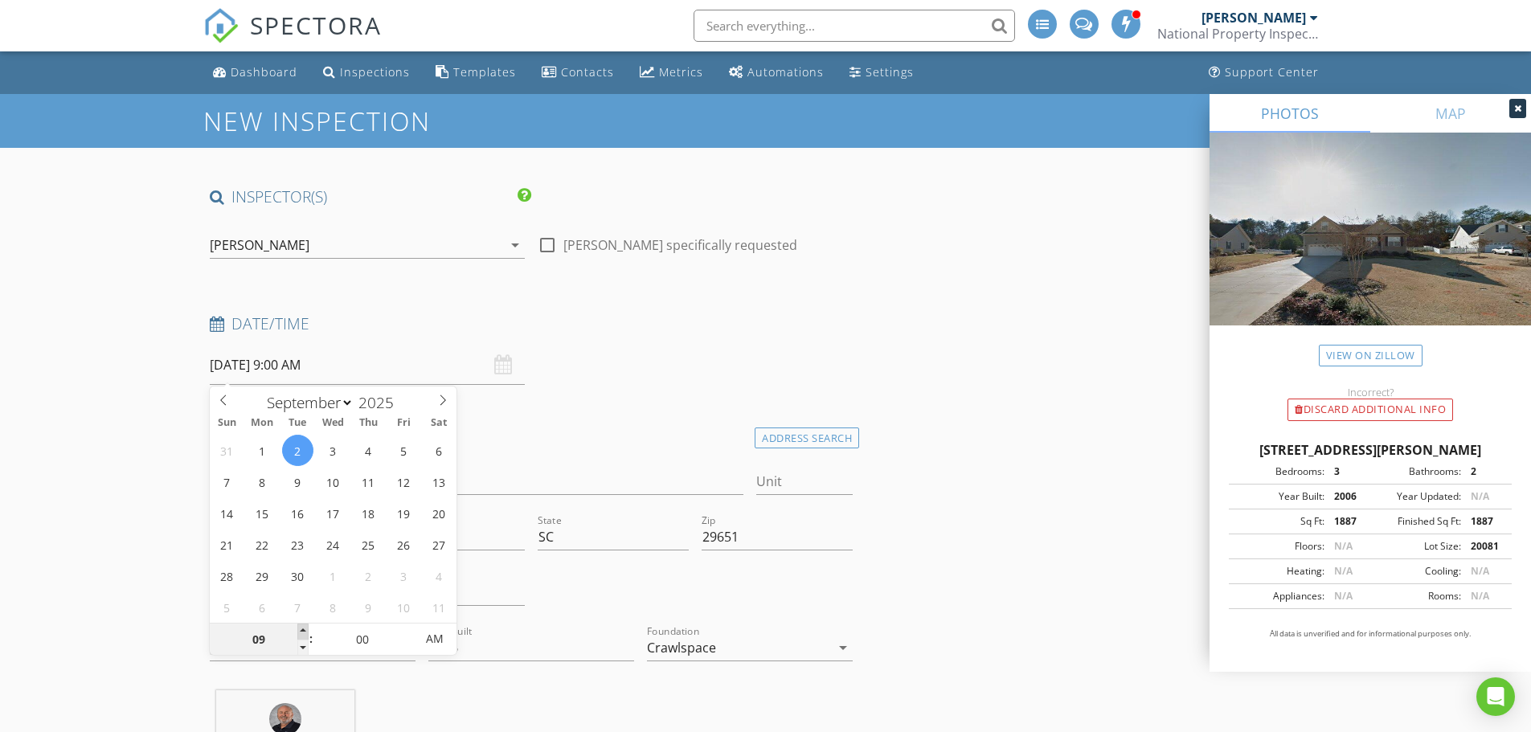
type input "10"
type input "09/02/2025 10:00 AM"
click at [304, 626] on span at bounding box center [302, 632] width 11 height 16
type input "11"
type input "09/02/2025 11:00 AM"
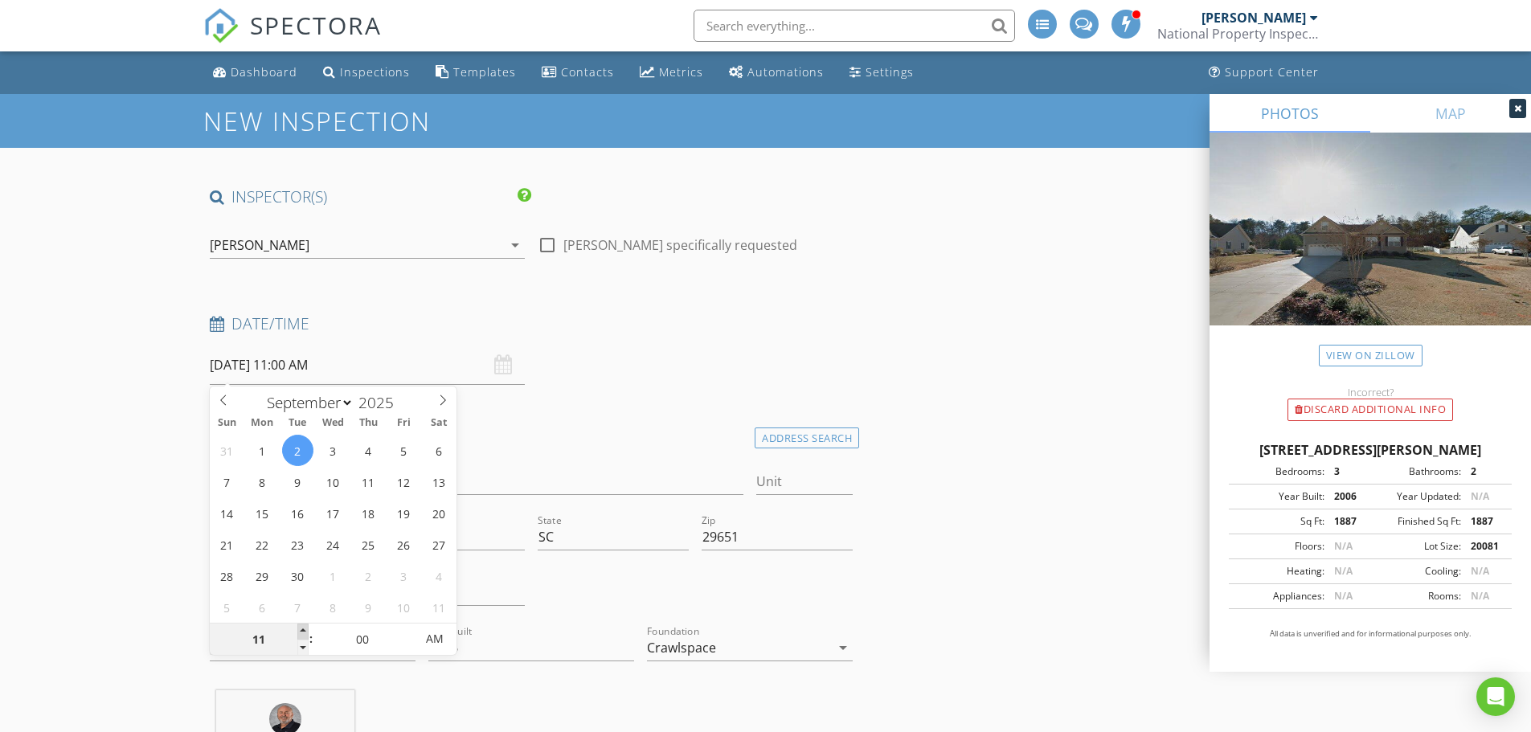
click at [304, 626] on span at bounding box center [302, 632] width 11 height 16
type input "12"
type input "09/02/2025 12:00 PM"
click at [304, 626] on span at bounding box center [302, 632] width 11 height 16
type input "01"
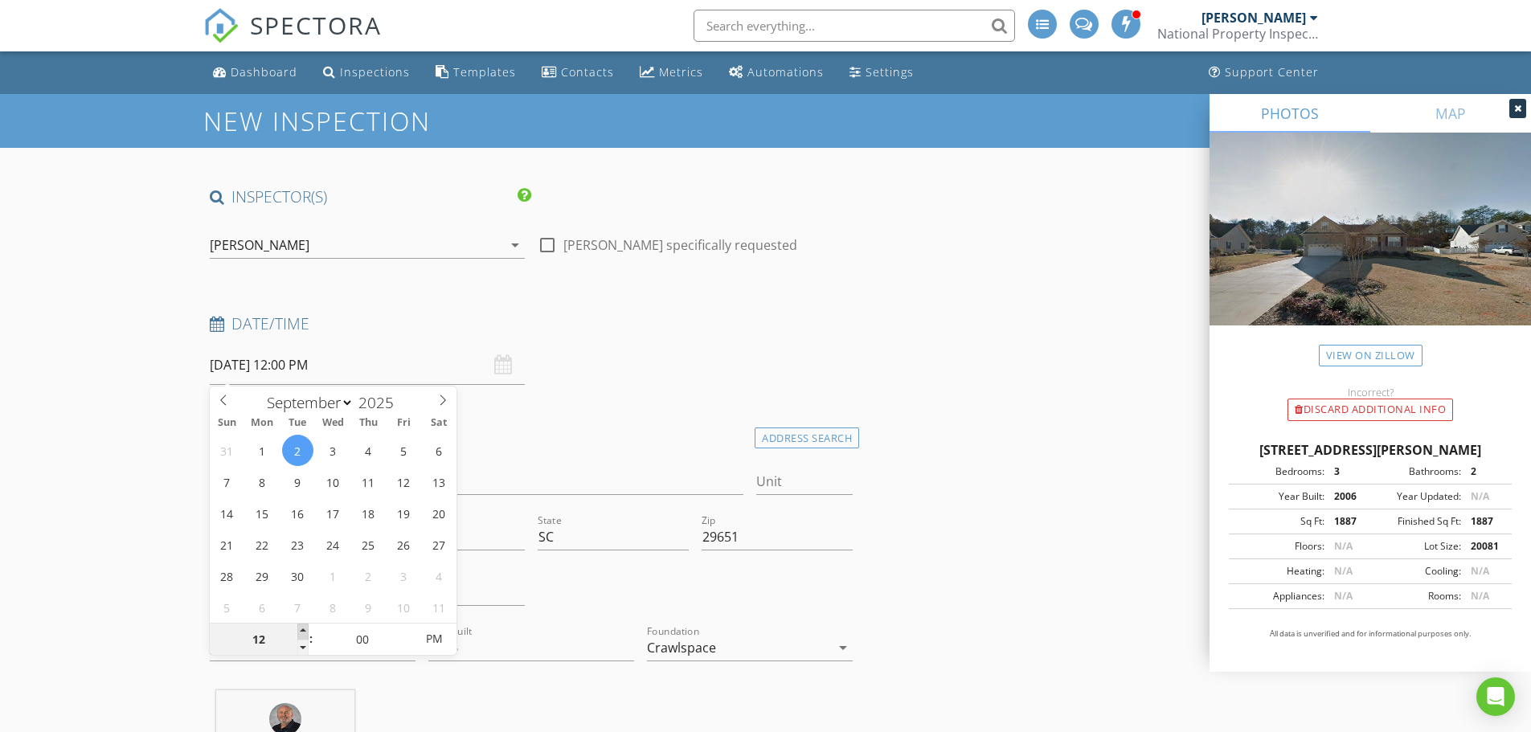
type input "09/02/2025 1:00 PM"
click at [304, 626] on span at bounding box center [302, 632] width 11 height 16
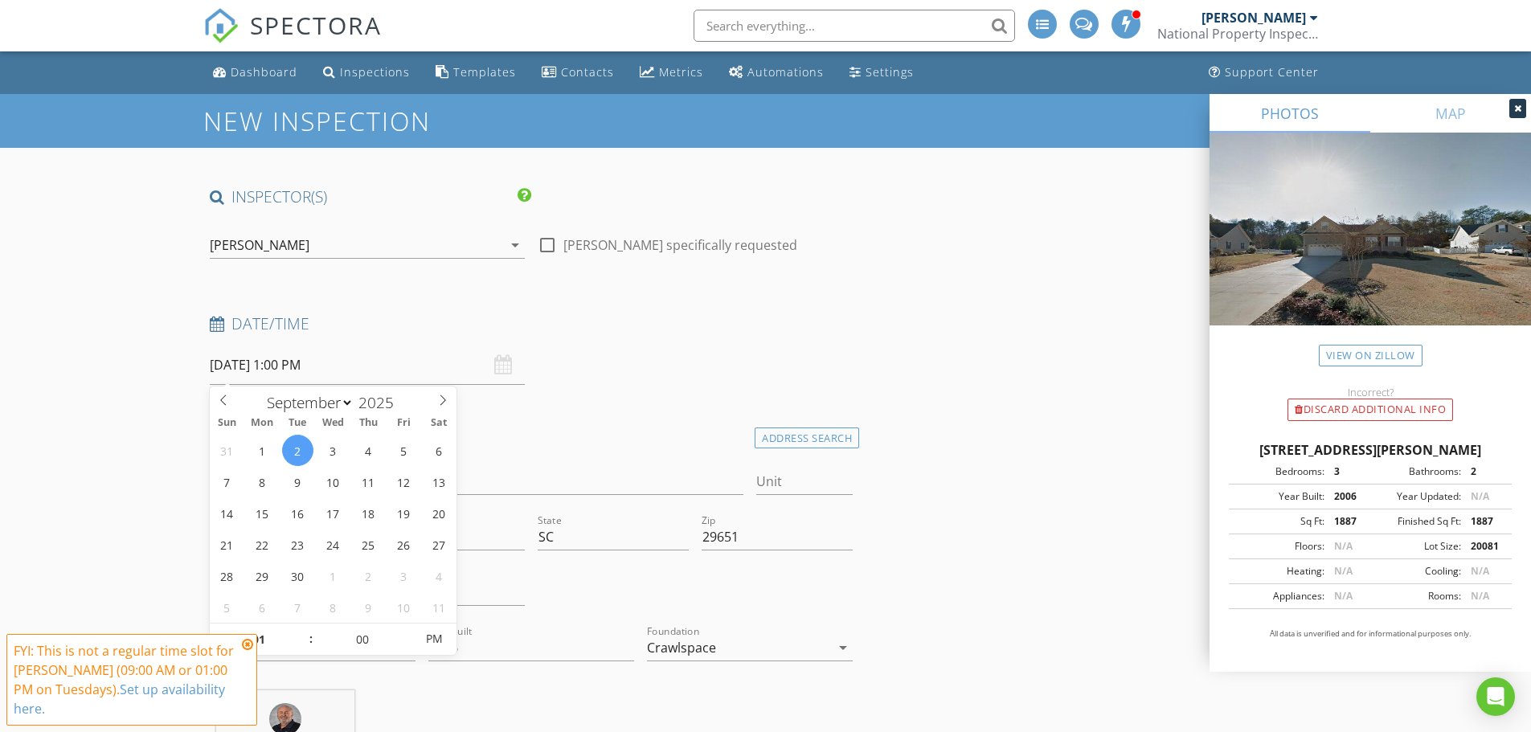
click at [243, 645] on icon at bounding box center [247, 644] width 11 height 13
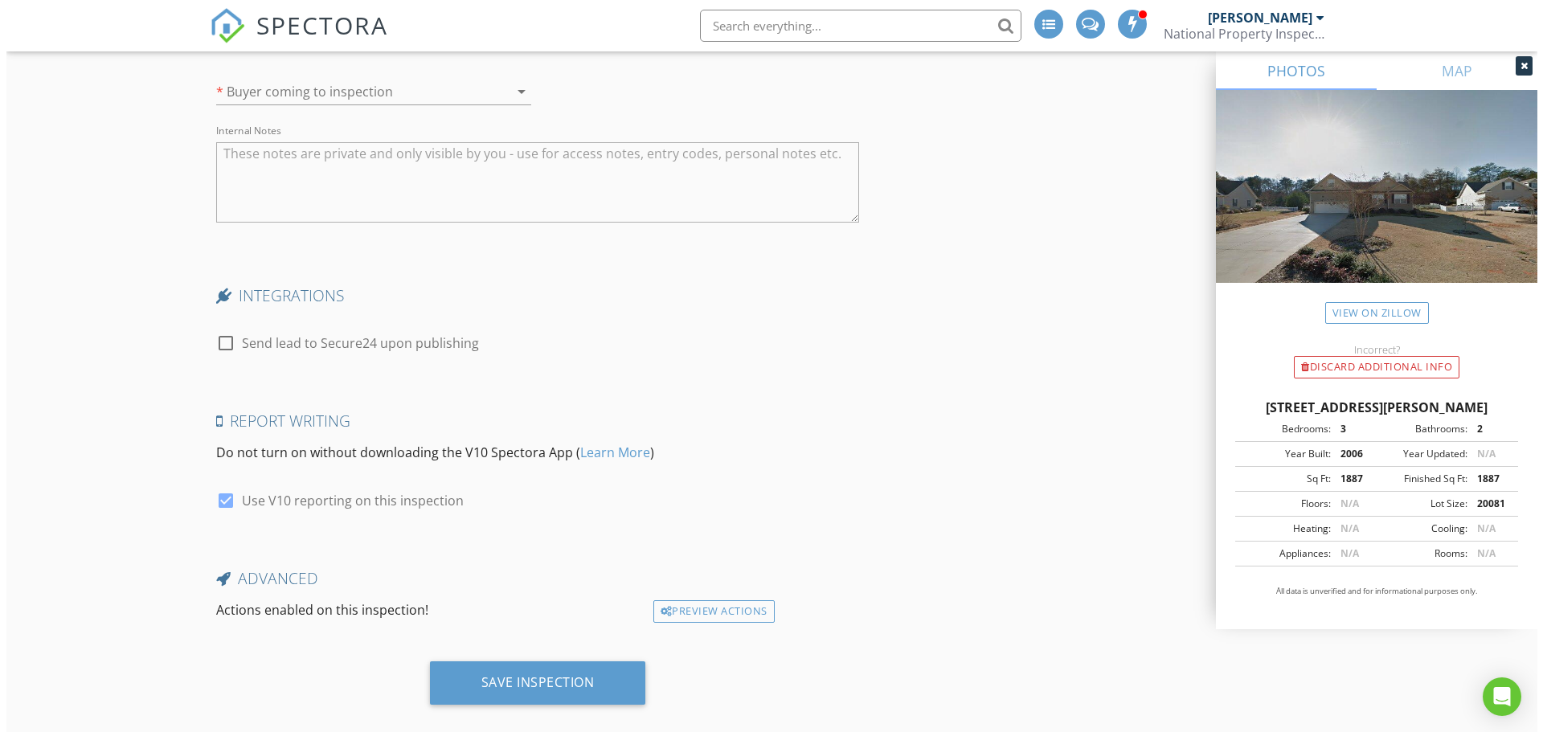
scroll to position [3286, 0]
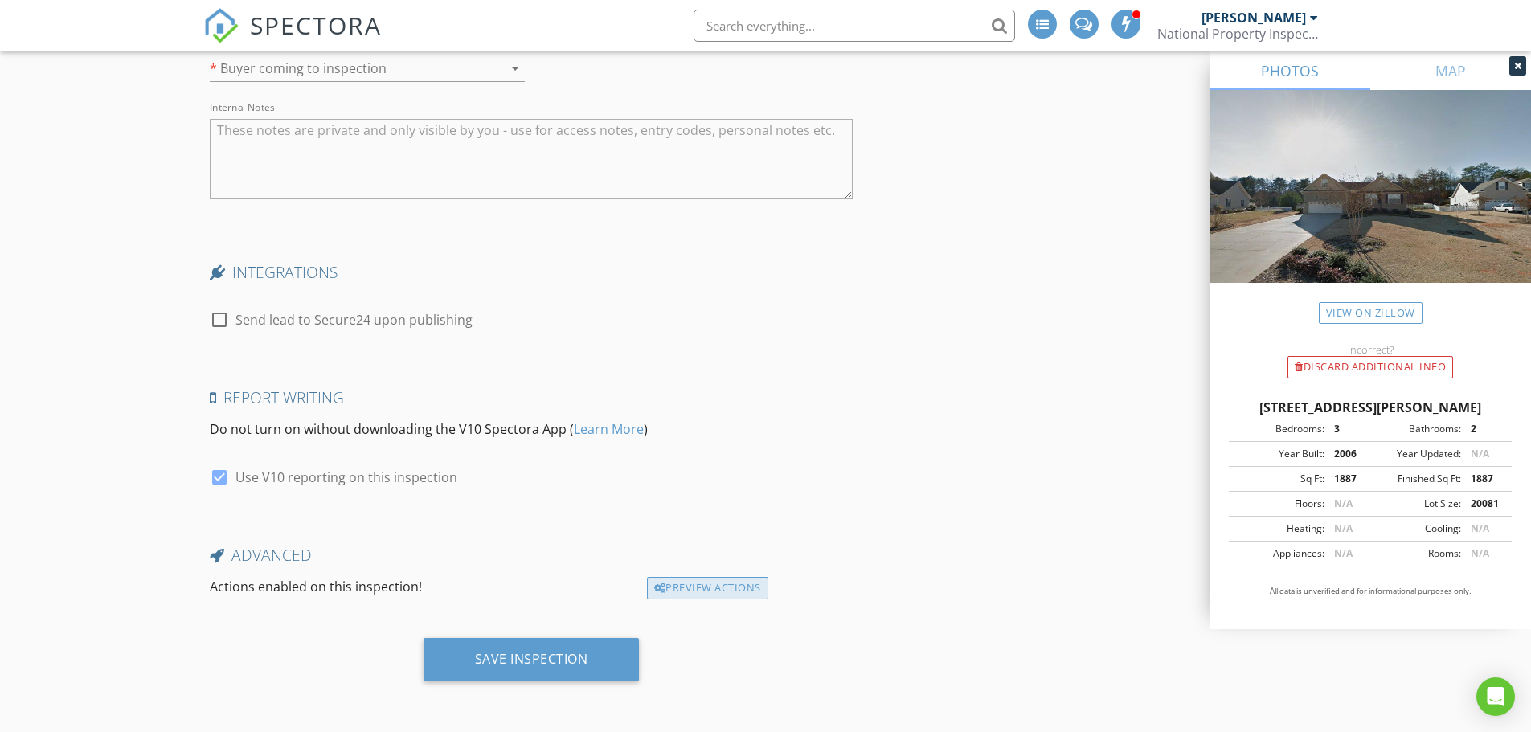
click at [707, 587] on div "Preview Actions" at bounding box center [707, 588] width 121 height 23
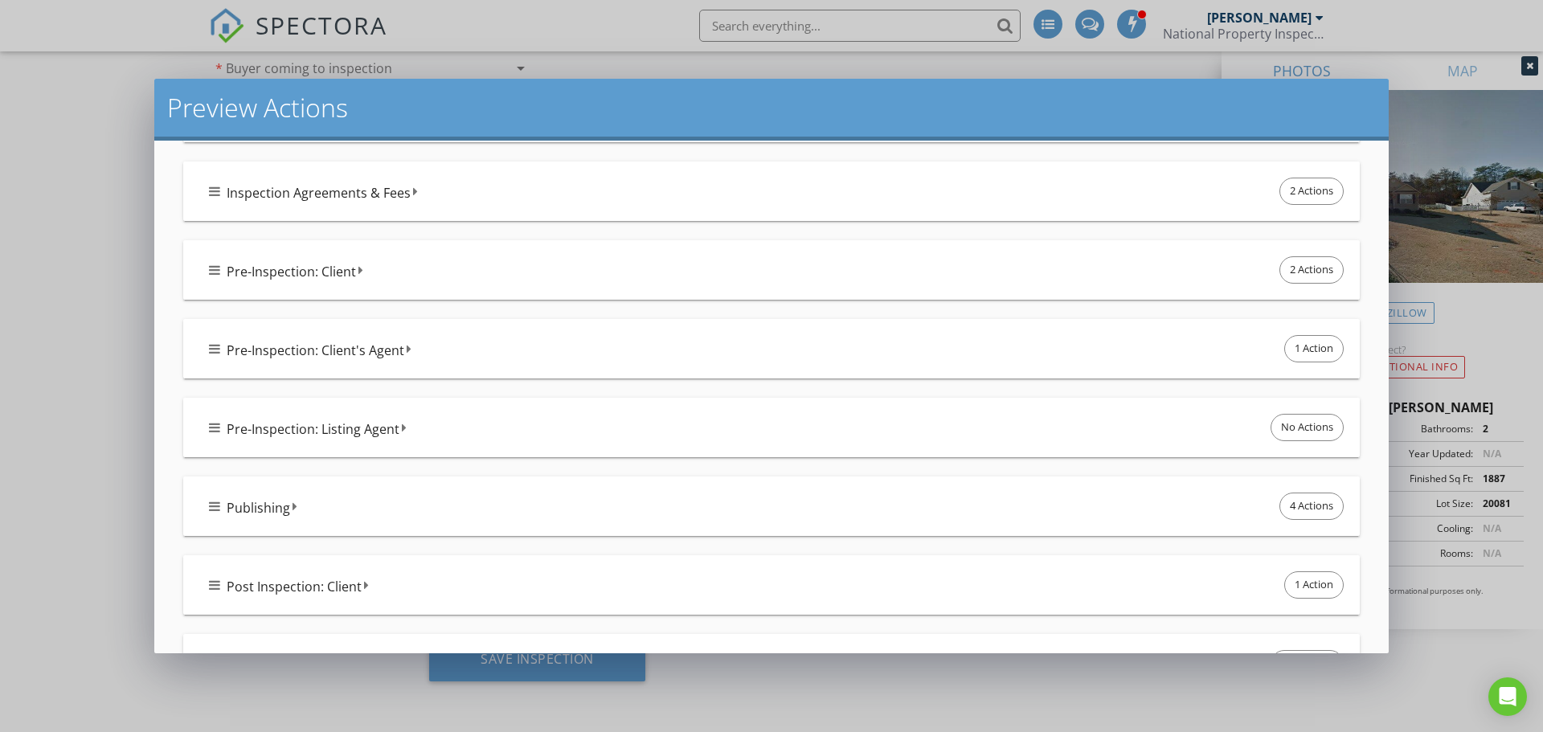
click at [350, 505] on div "Publishing 4 Actions" at bounding box center [778, 506] width 1138 height 34
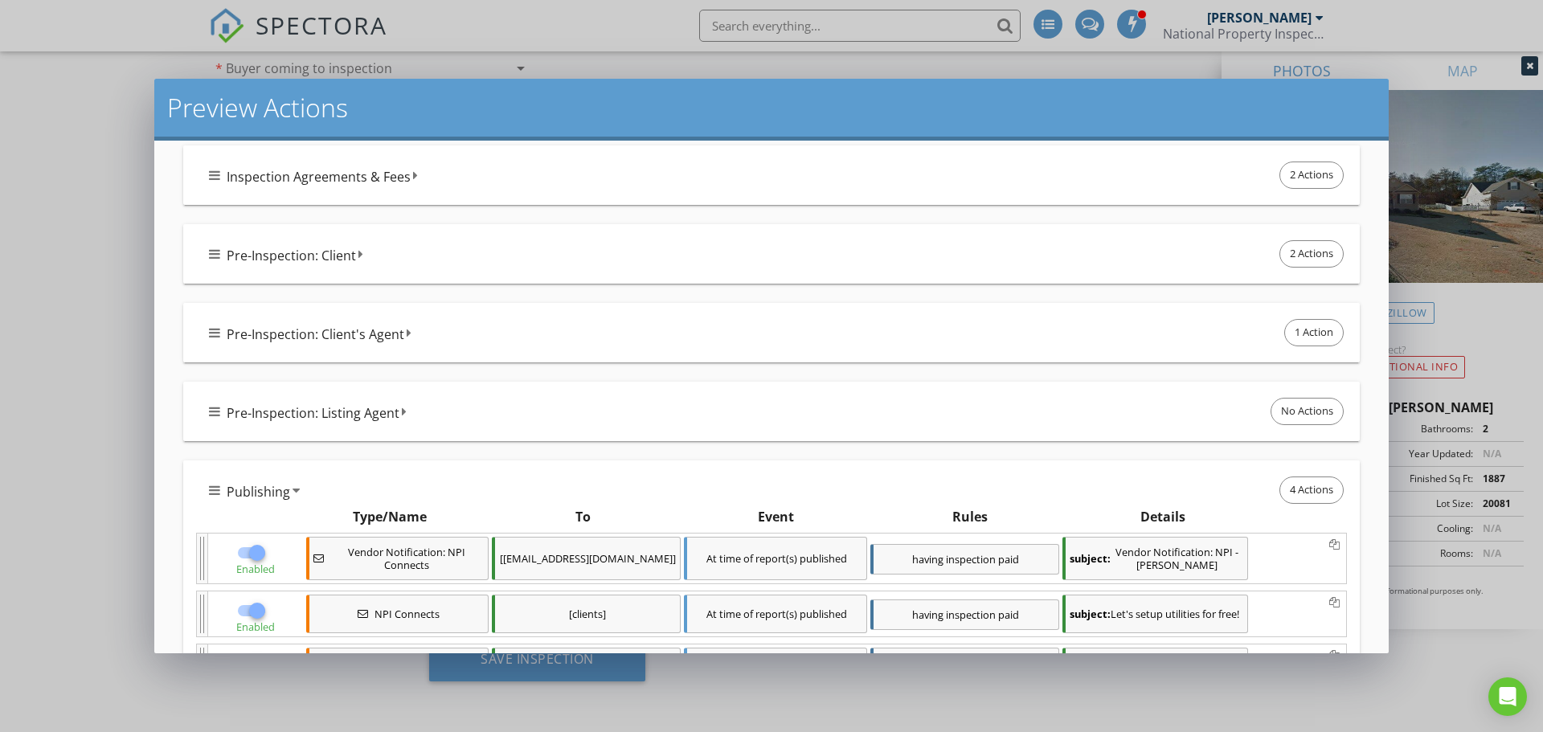
scroll to position [240, 0]
click at [258, 551] on div at bounding box center [256, 551] width 27 height 27
checkbox input "false"
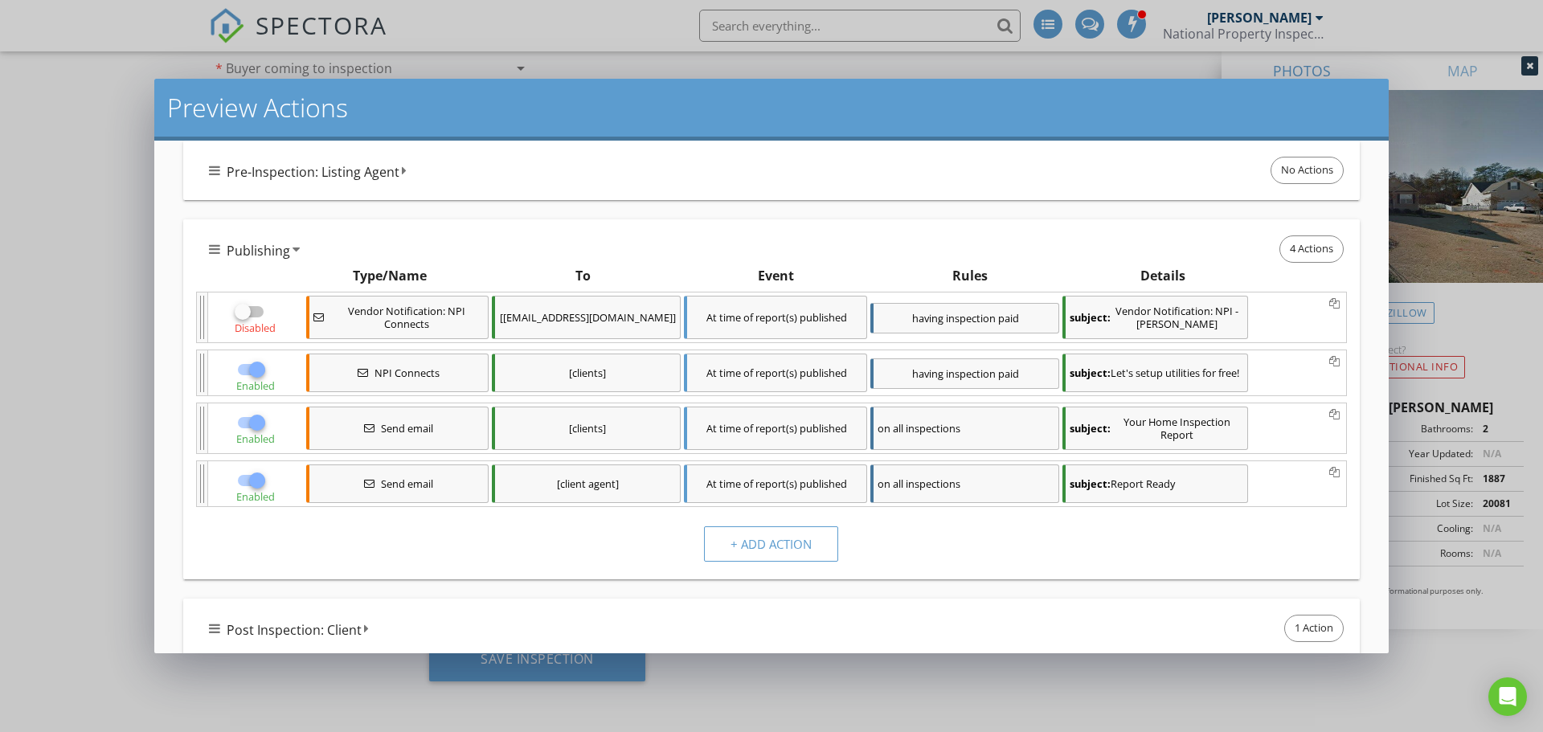
scroll to position [481, 0]
click at [258, 377] on div at bounding box center [256, 368] width 27 height 27
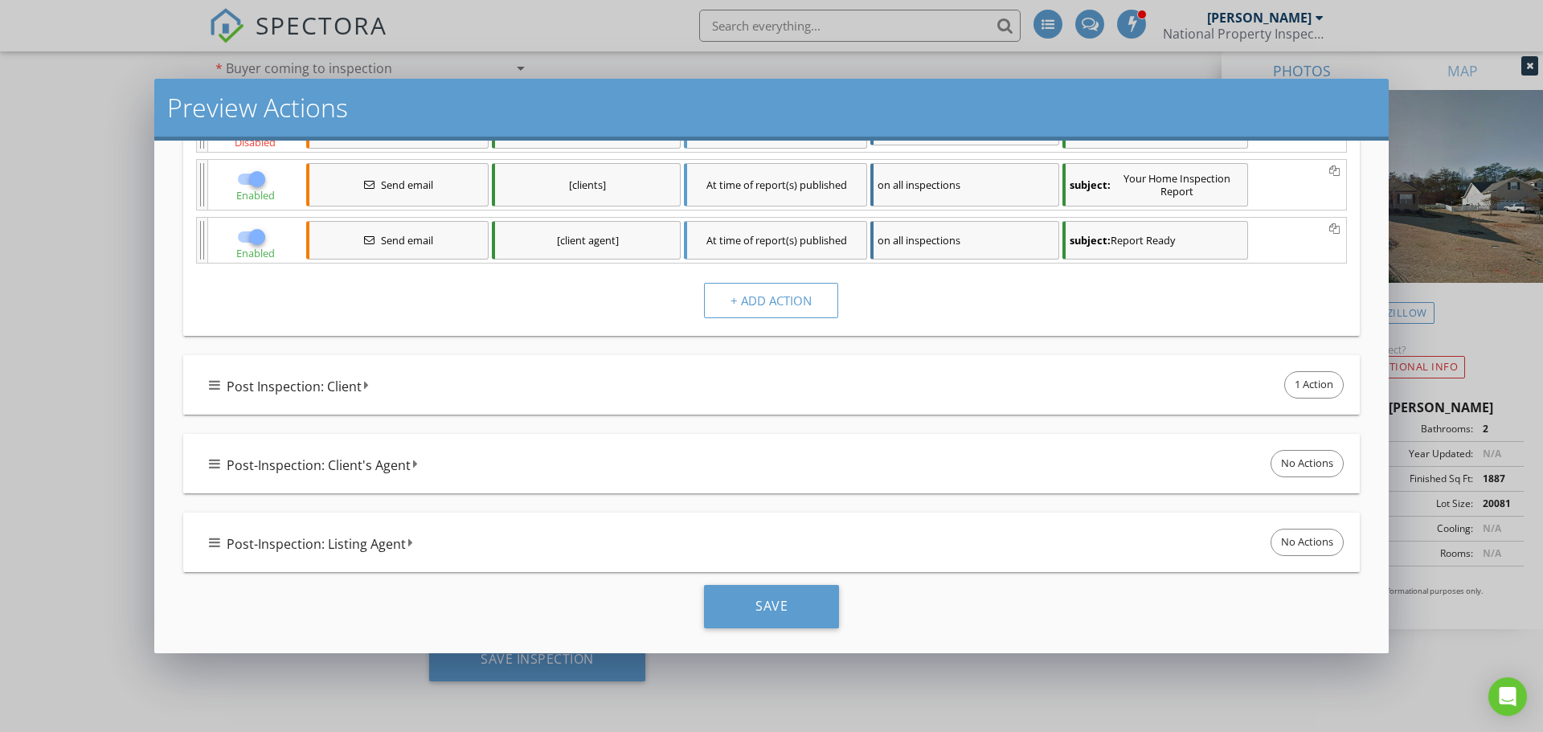
scroll to position [735, 0]
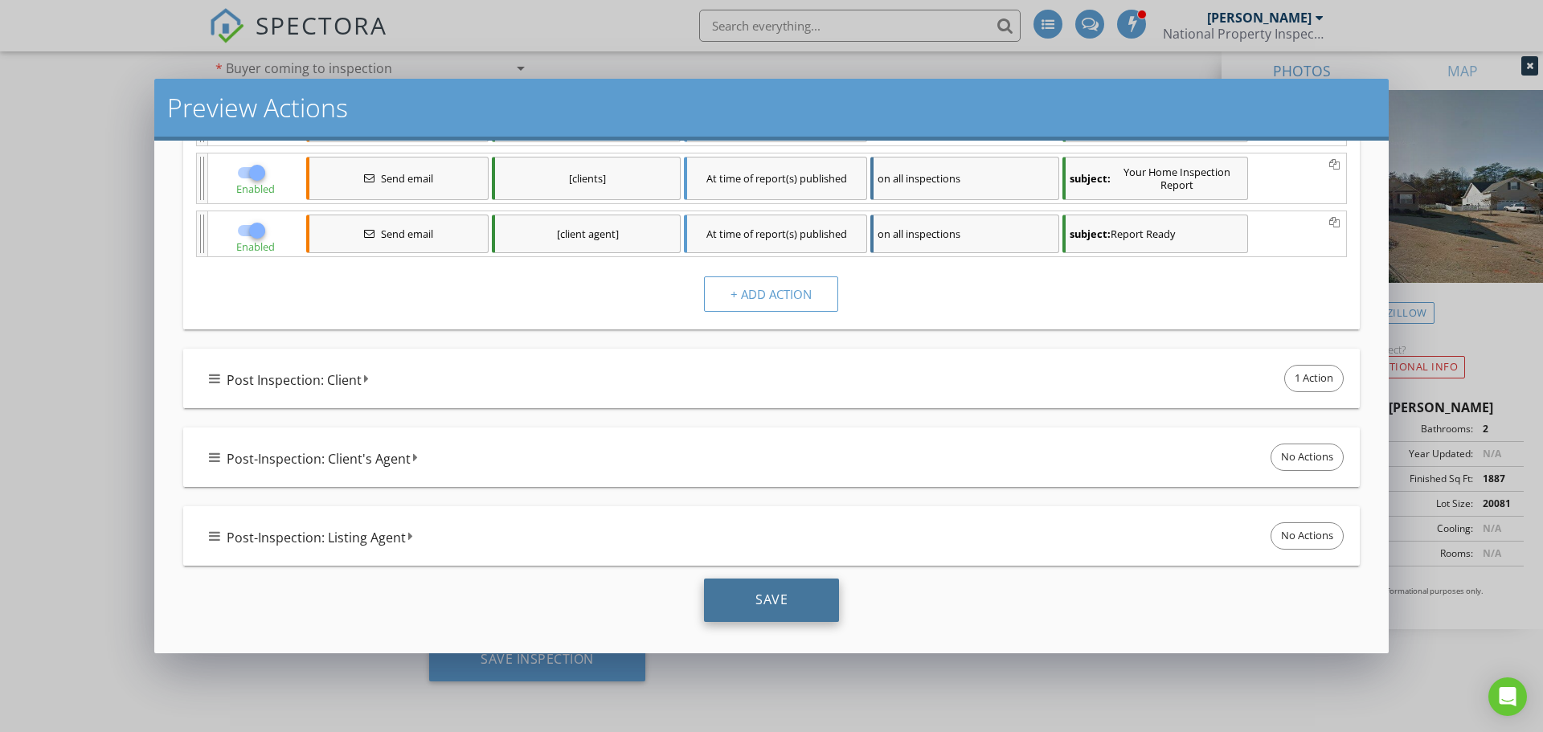
click at [758, 597] on div "Save" at bounding box center [771, 600] width 135 height 43
checkbox input "true"
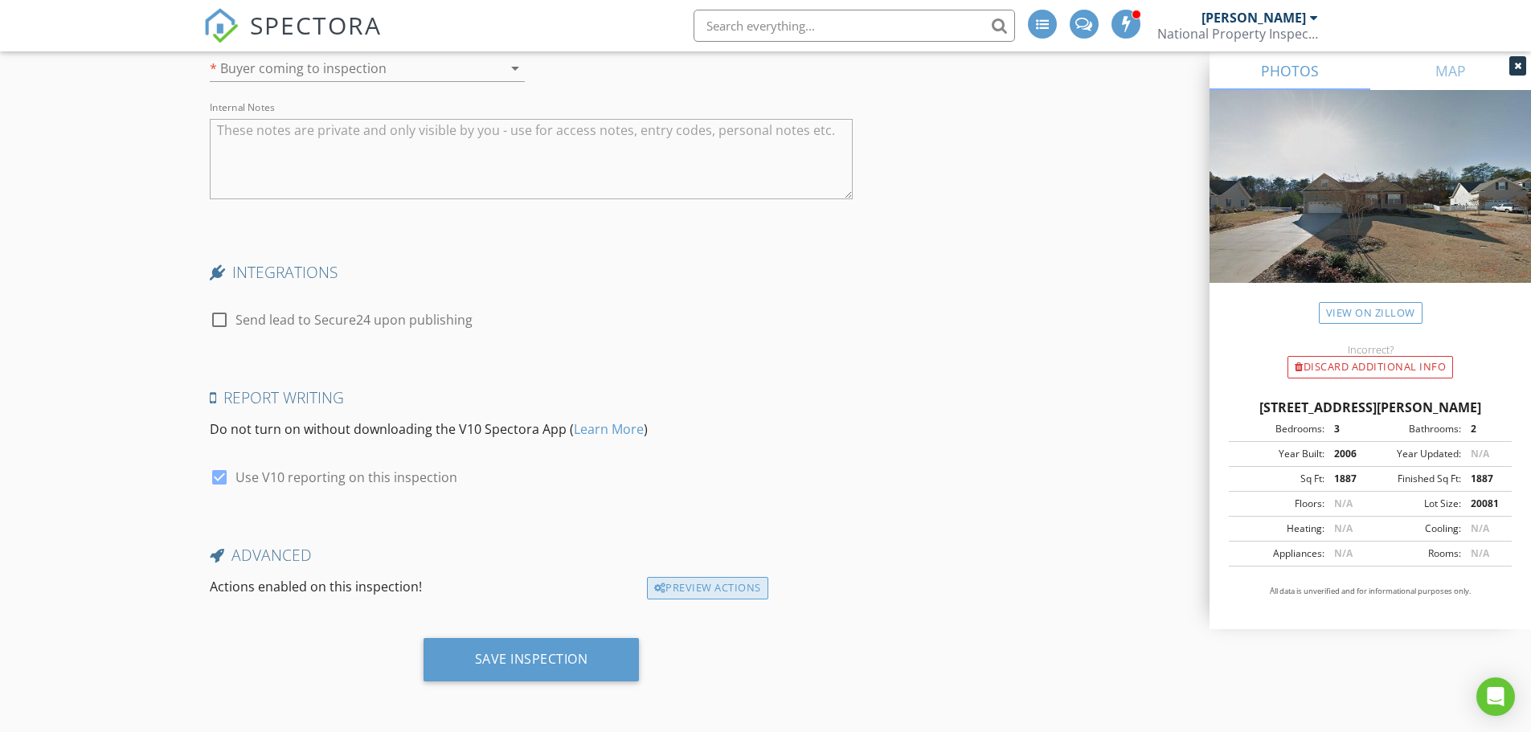
click at [698, 586] on div "Preview Actions" at bounding box center [707, 588] width 121 height 23
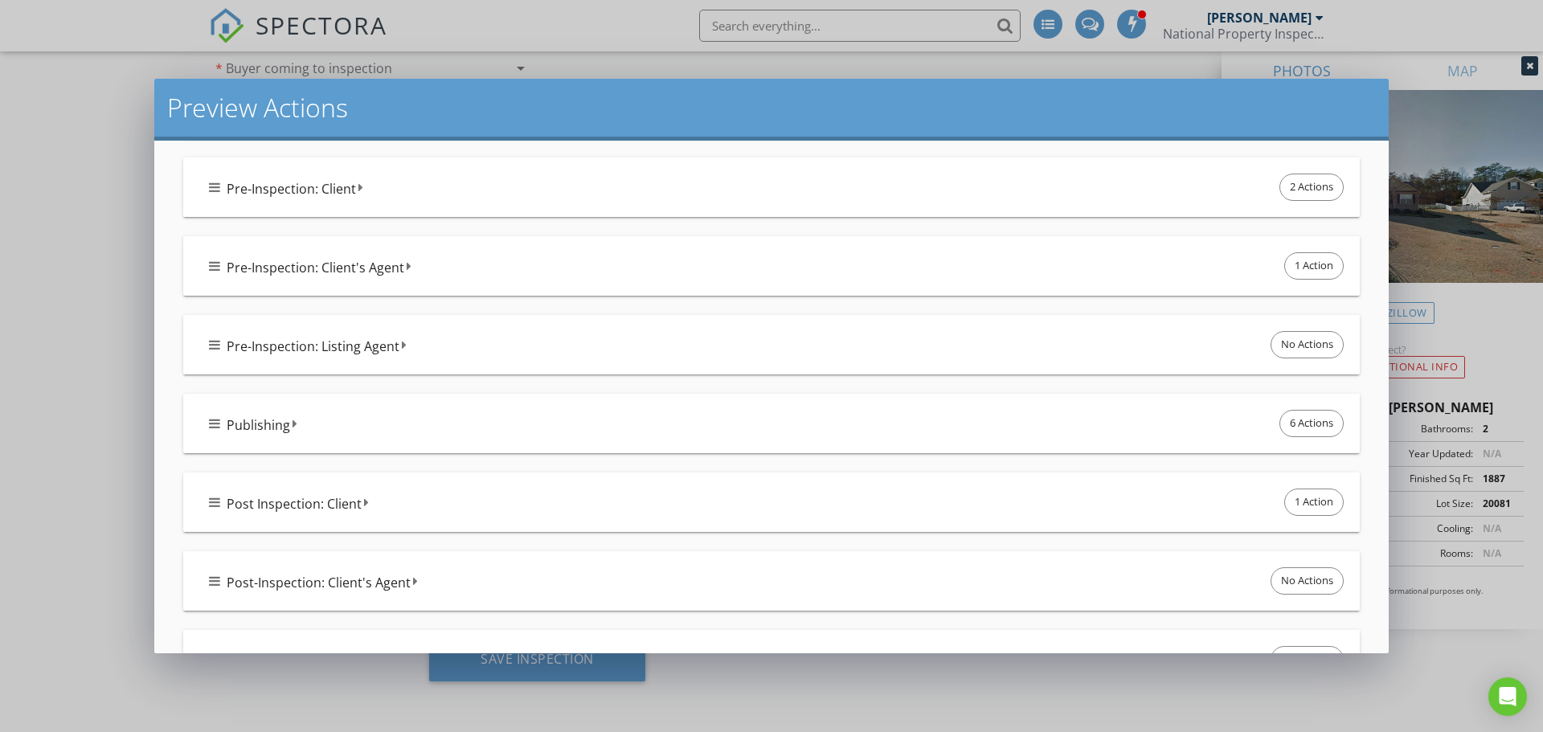
click at [370, 509] on div "Post Inspection: Client 1 Action" at bounding box center [778, 502] width 1138 height 34
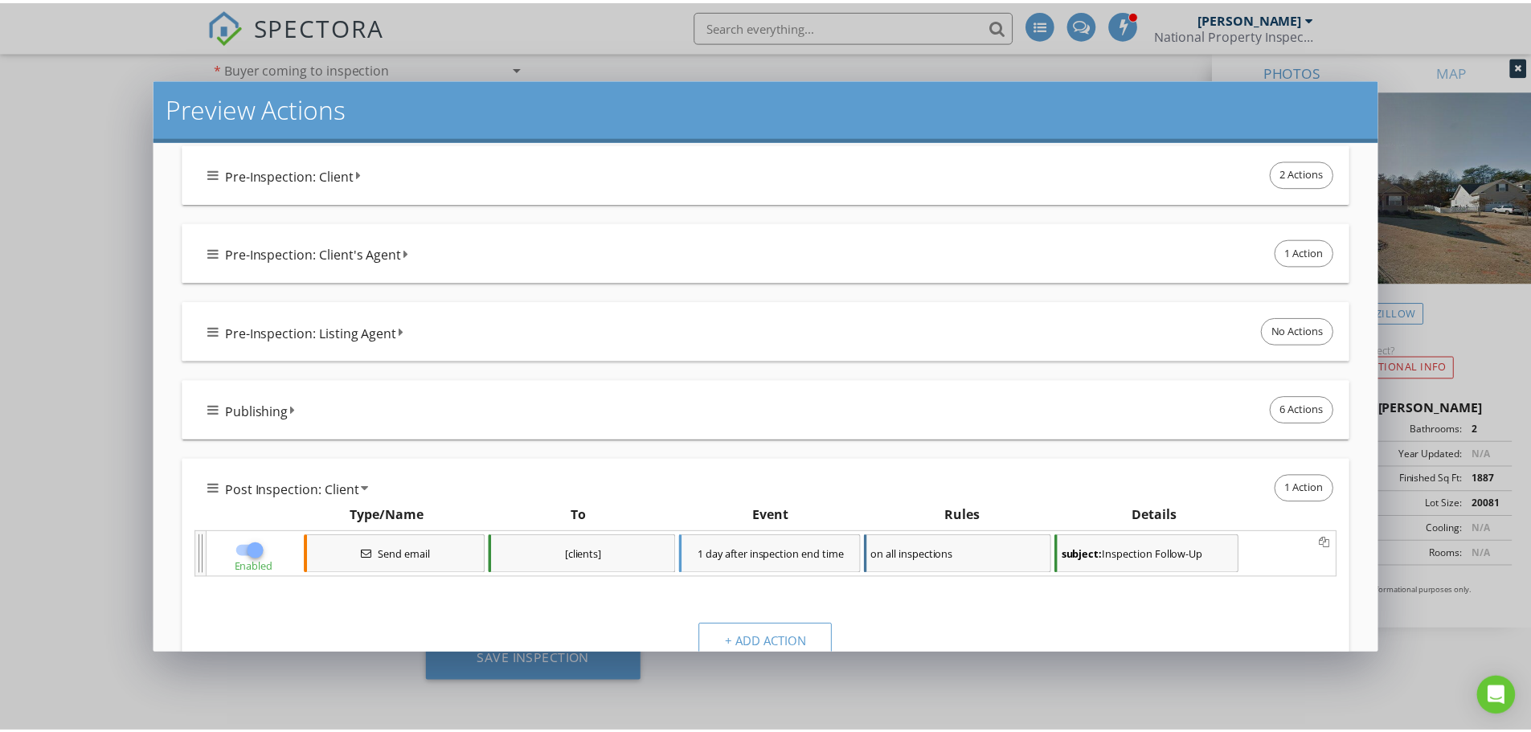
scroll to position [321, 0]
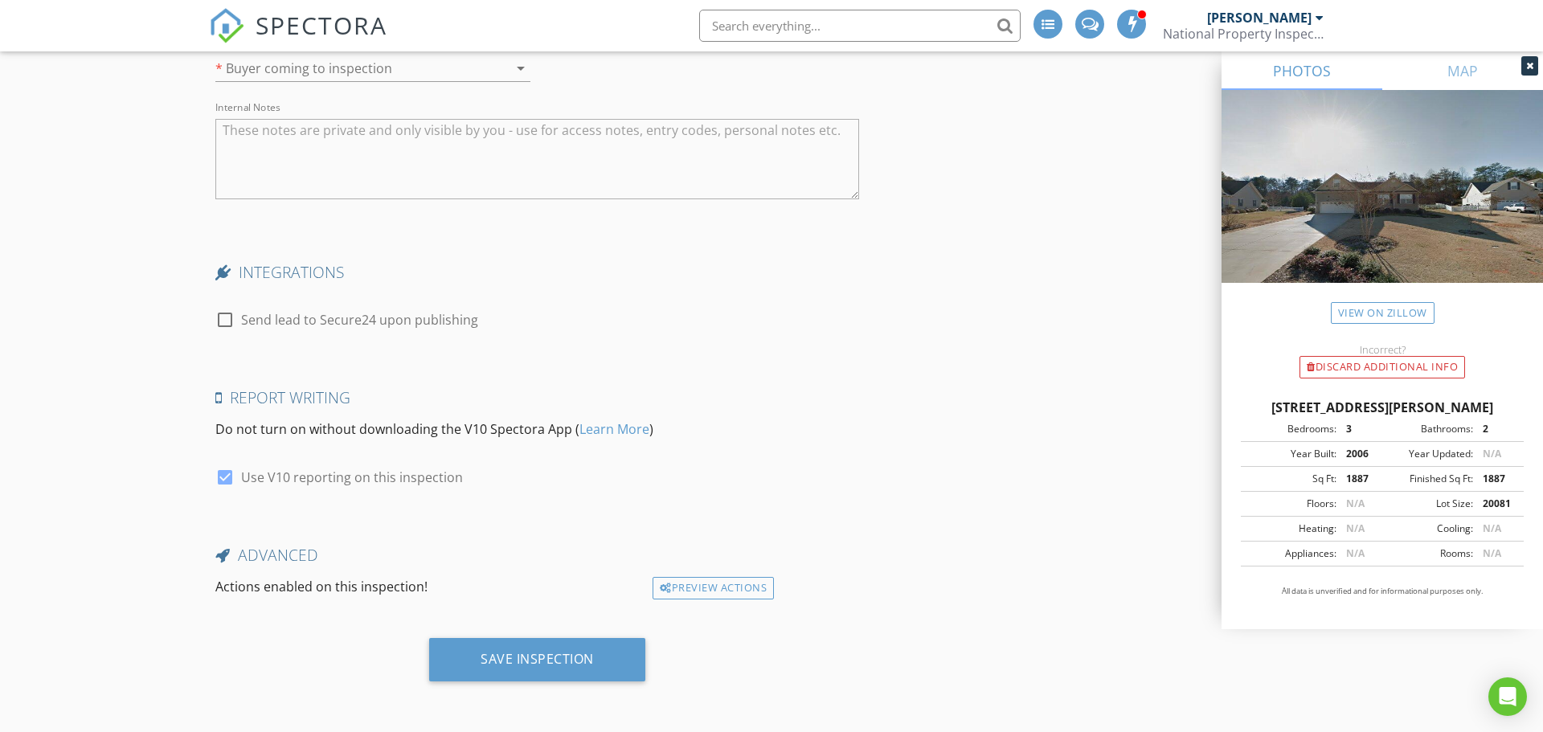
click at [68, 362] on div at bounding box center [771, 366] width 1543 height 732
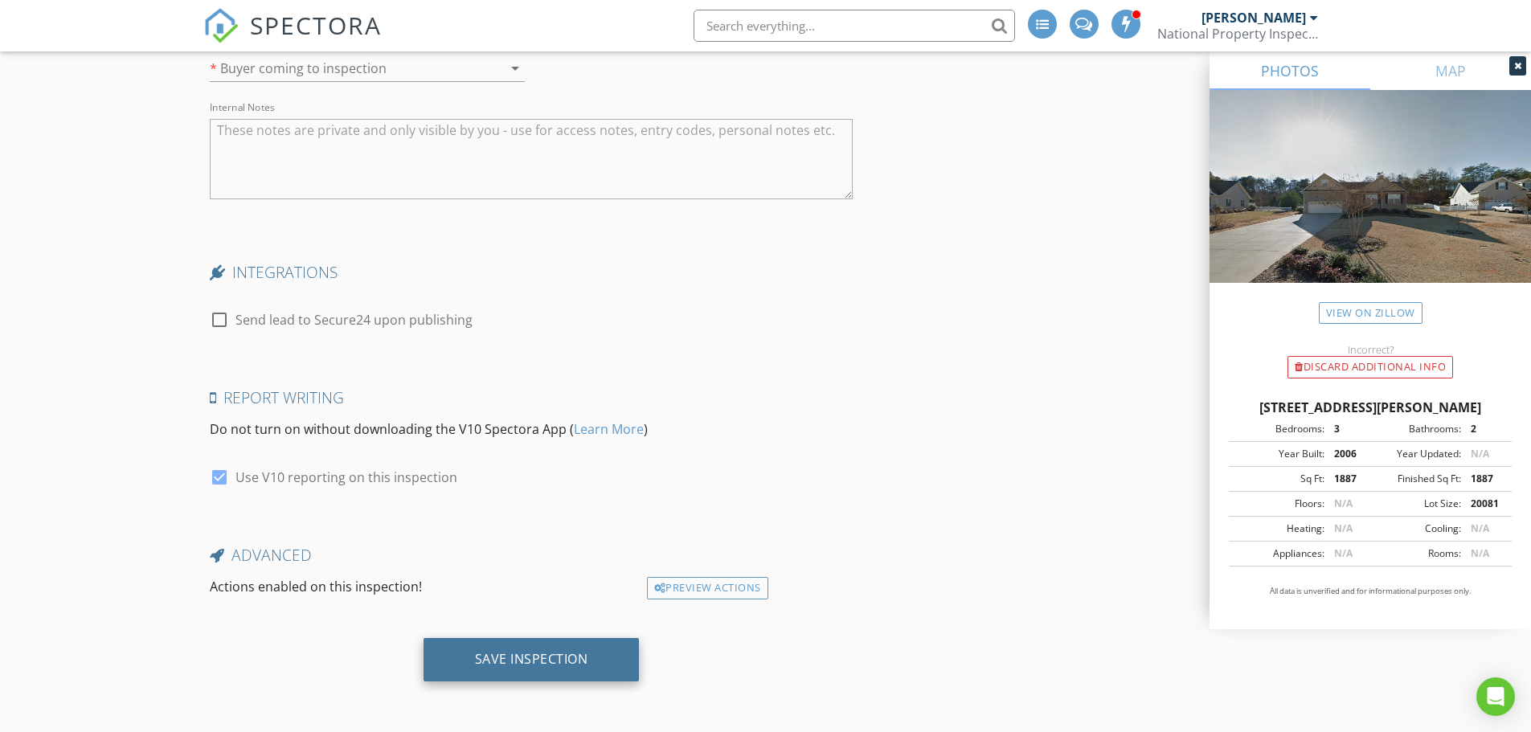
click at [504, 660] on div "Save Inspection" at bounding box center [531, 659] width 113 height 16
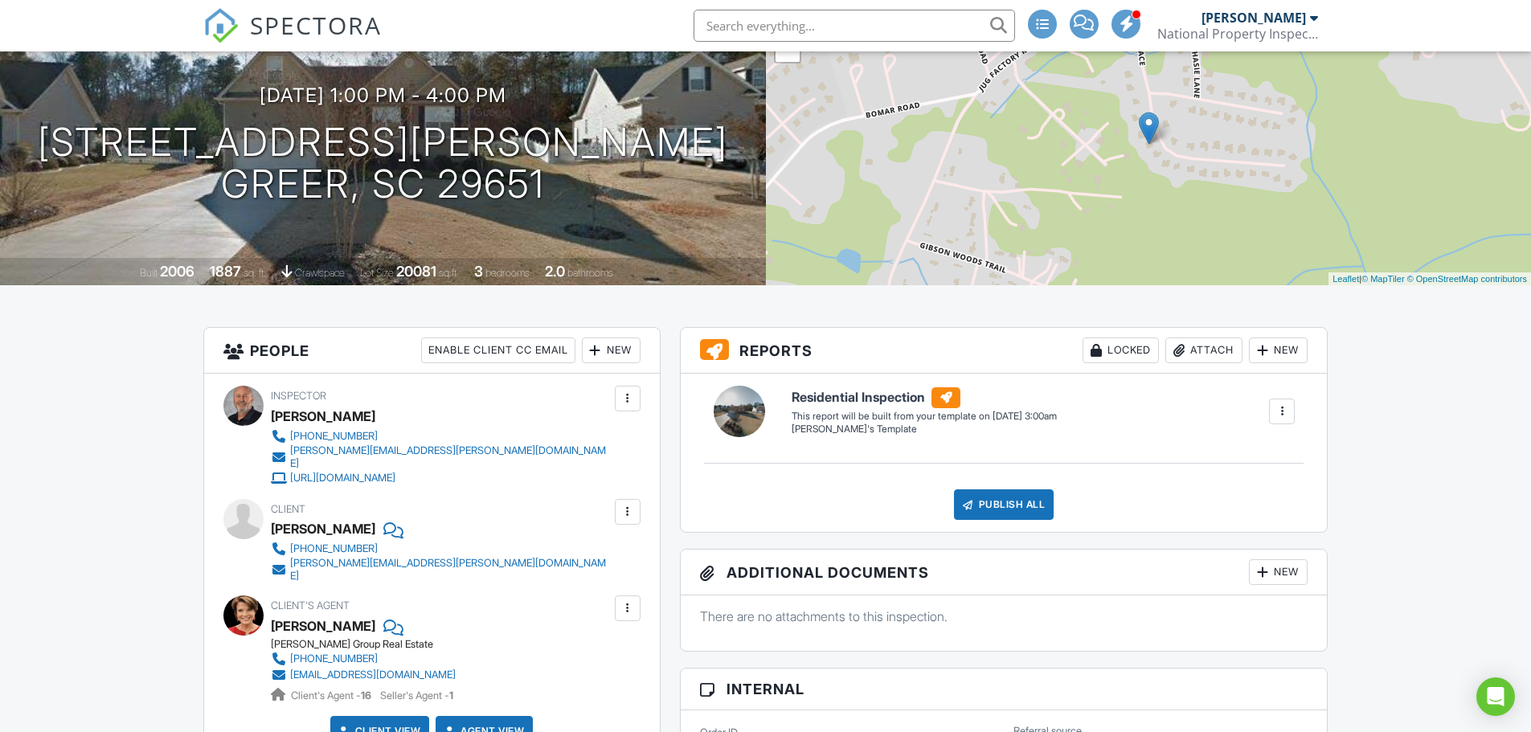
scroll to position [149, 0]
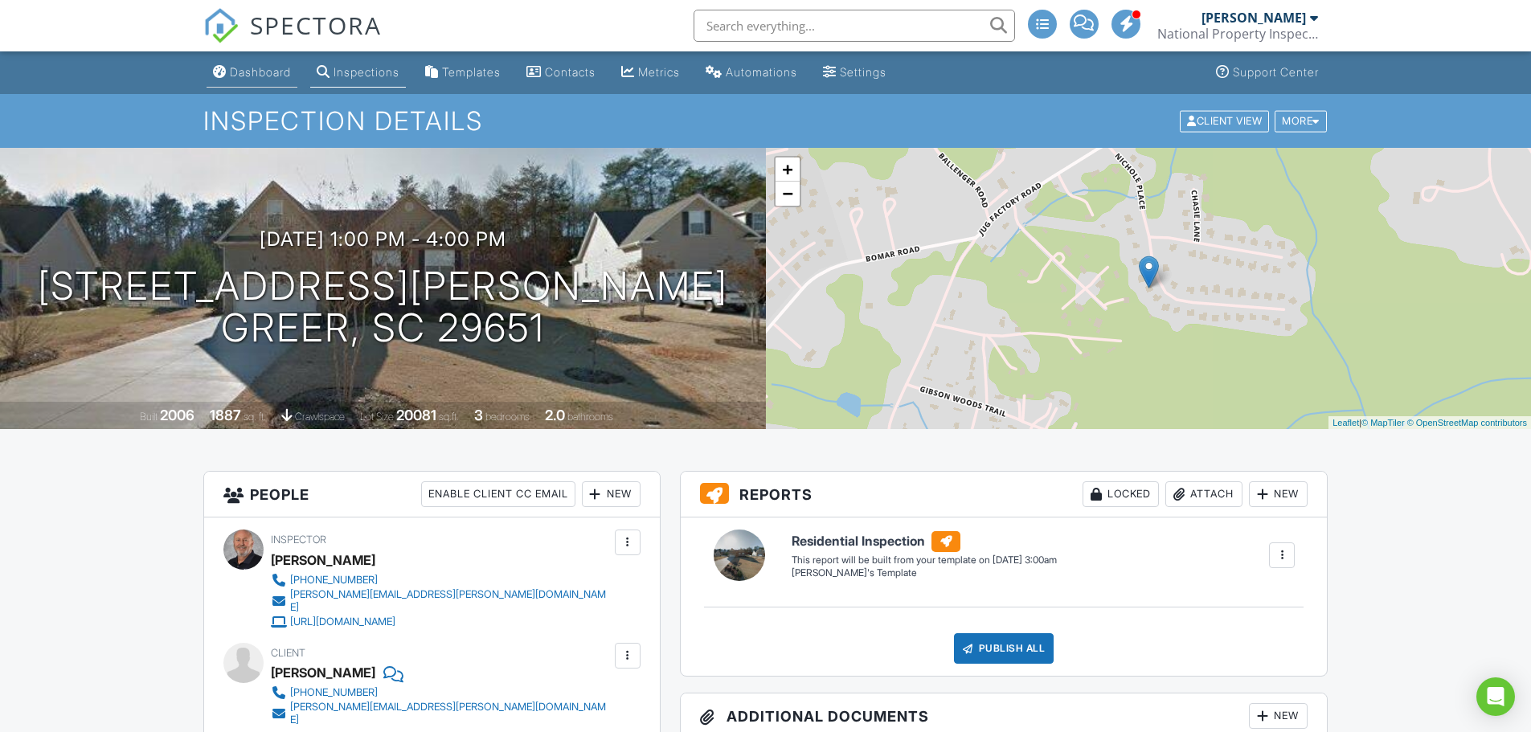
click at [255, 69] on div "Dashboard" at bounding box center [260, 72] width 61 height 14
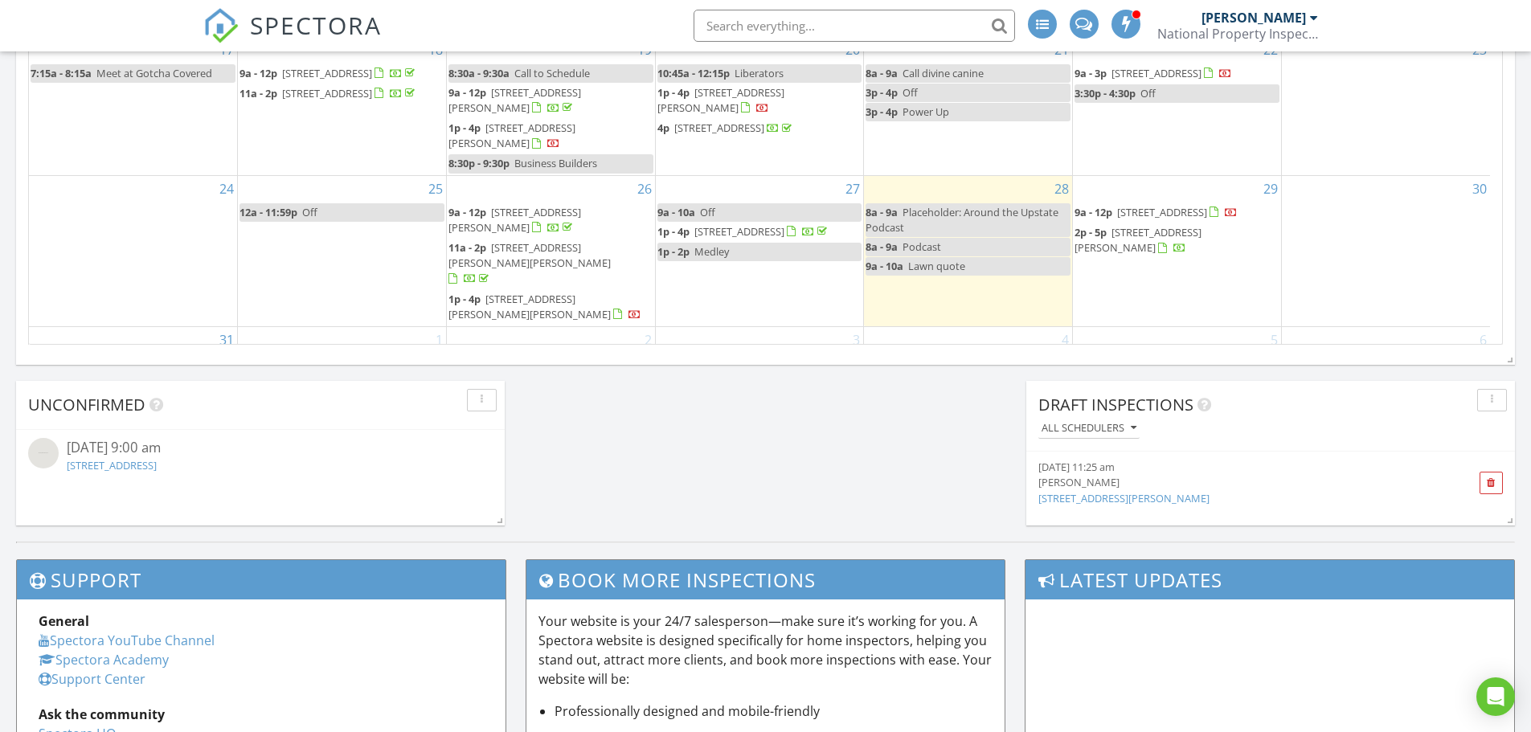
scroll to position [1131, 0]
